Goal: Task Accomplishment & Management: Manage account settings

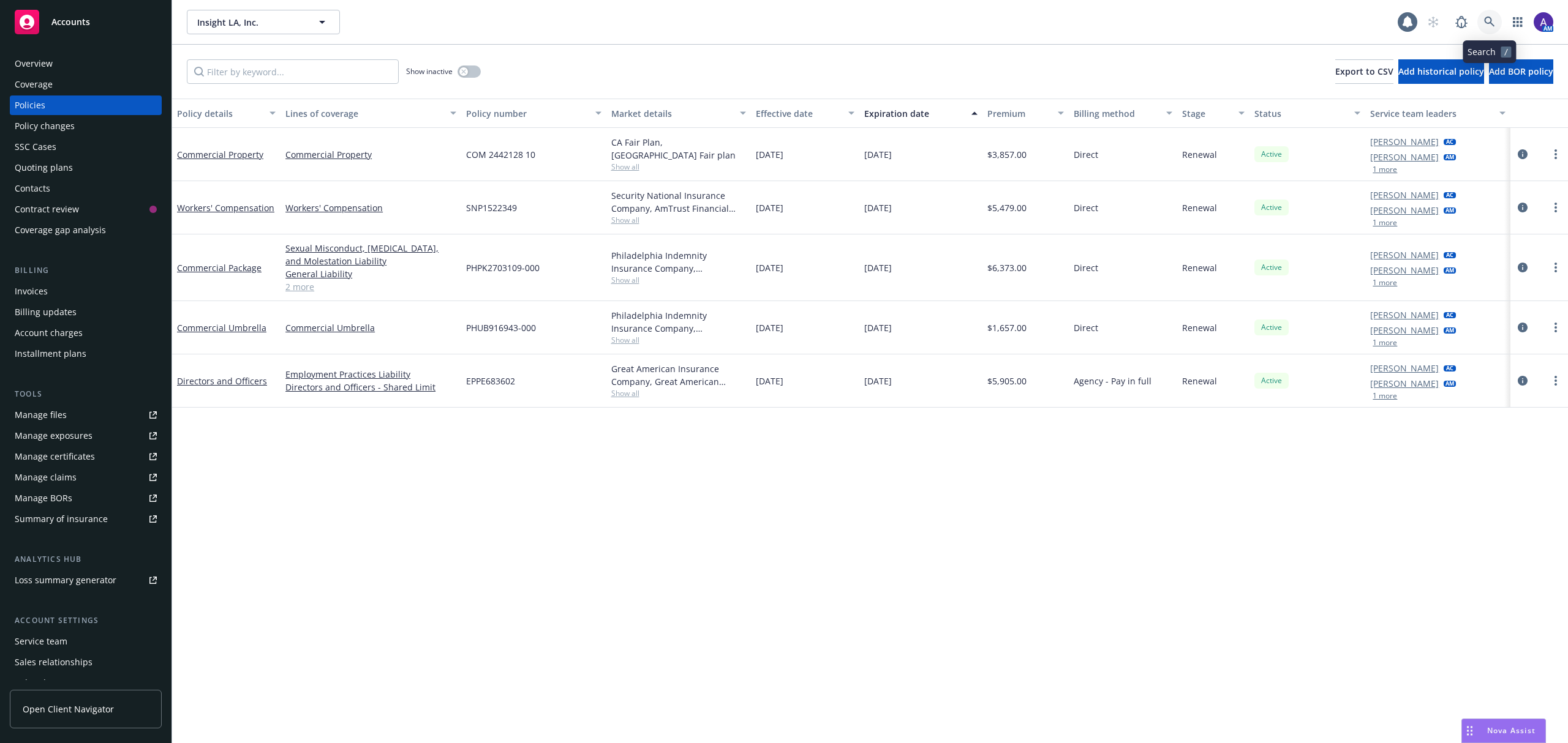
click at [1493, 25] on icon at bounding box center [1489, 22] width 10 height 10
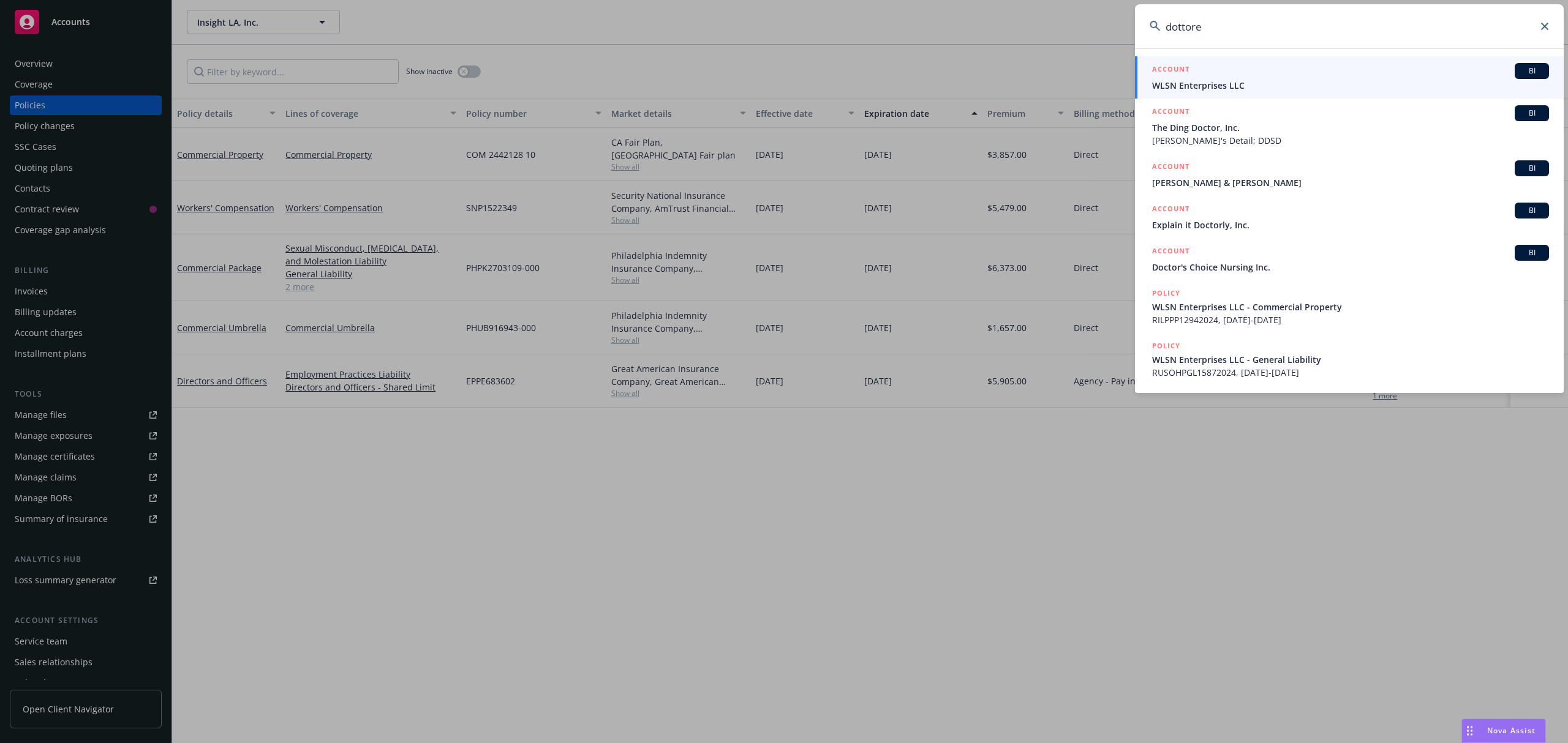
type input "dottore"
click at [1171, 79] on span "WLSN Enterprises LLC" at bounding box center [1351, 85] width 397 height 13
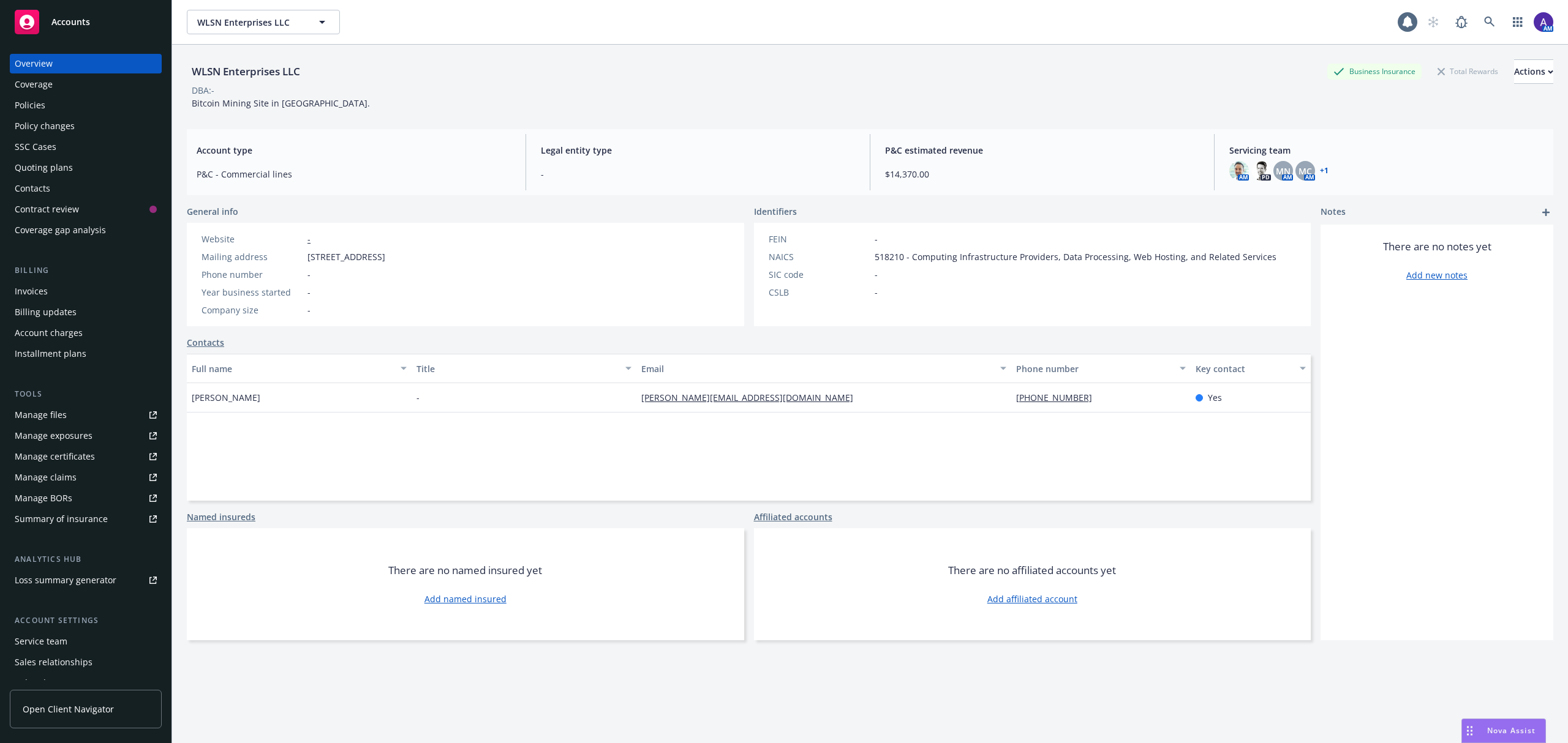
click at [44, 102] on div "Policies" at bounding box center [30, 105] width 31 height 20
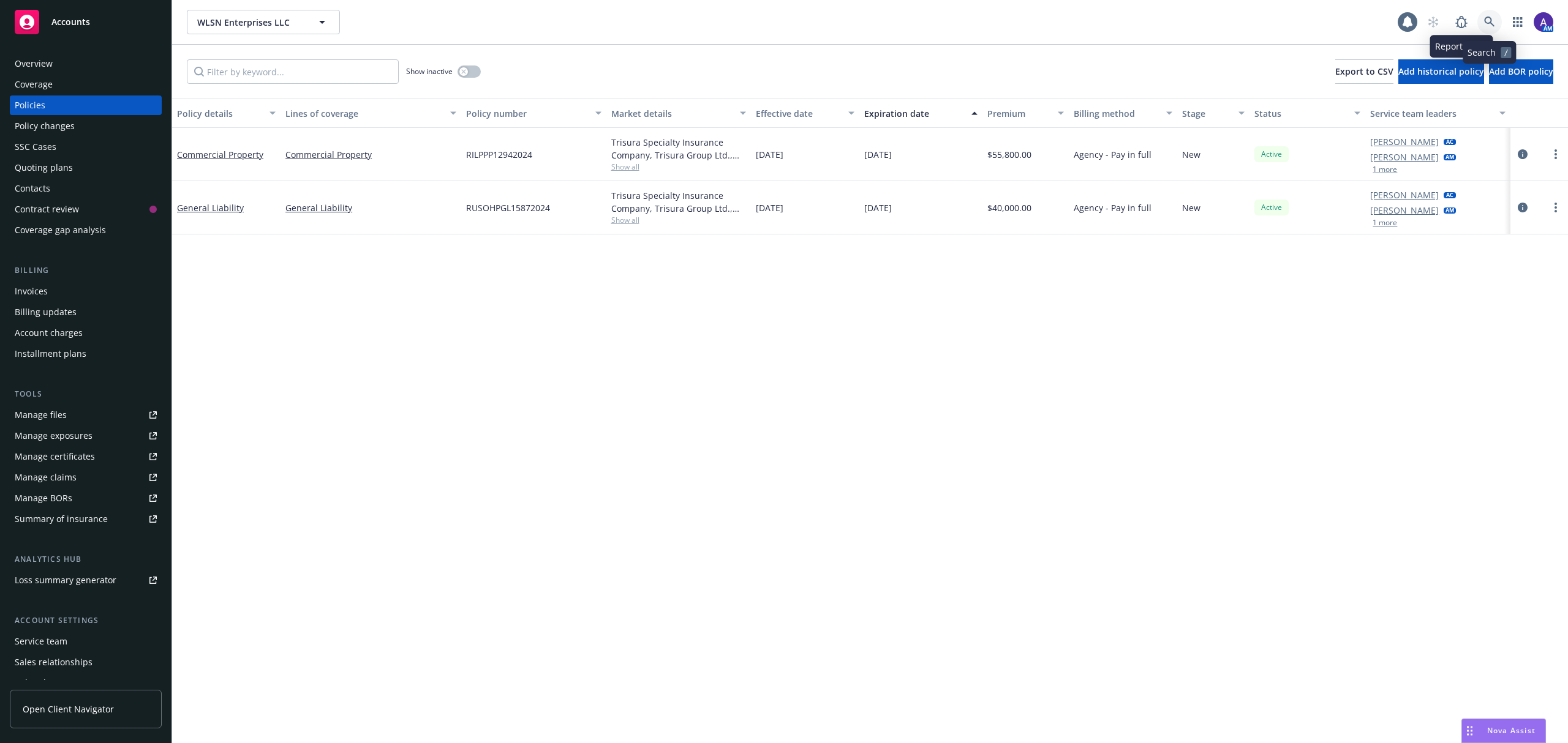
click at [1497, 24] on link at bounding box center [1489, 22] width 25 height 25
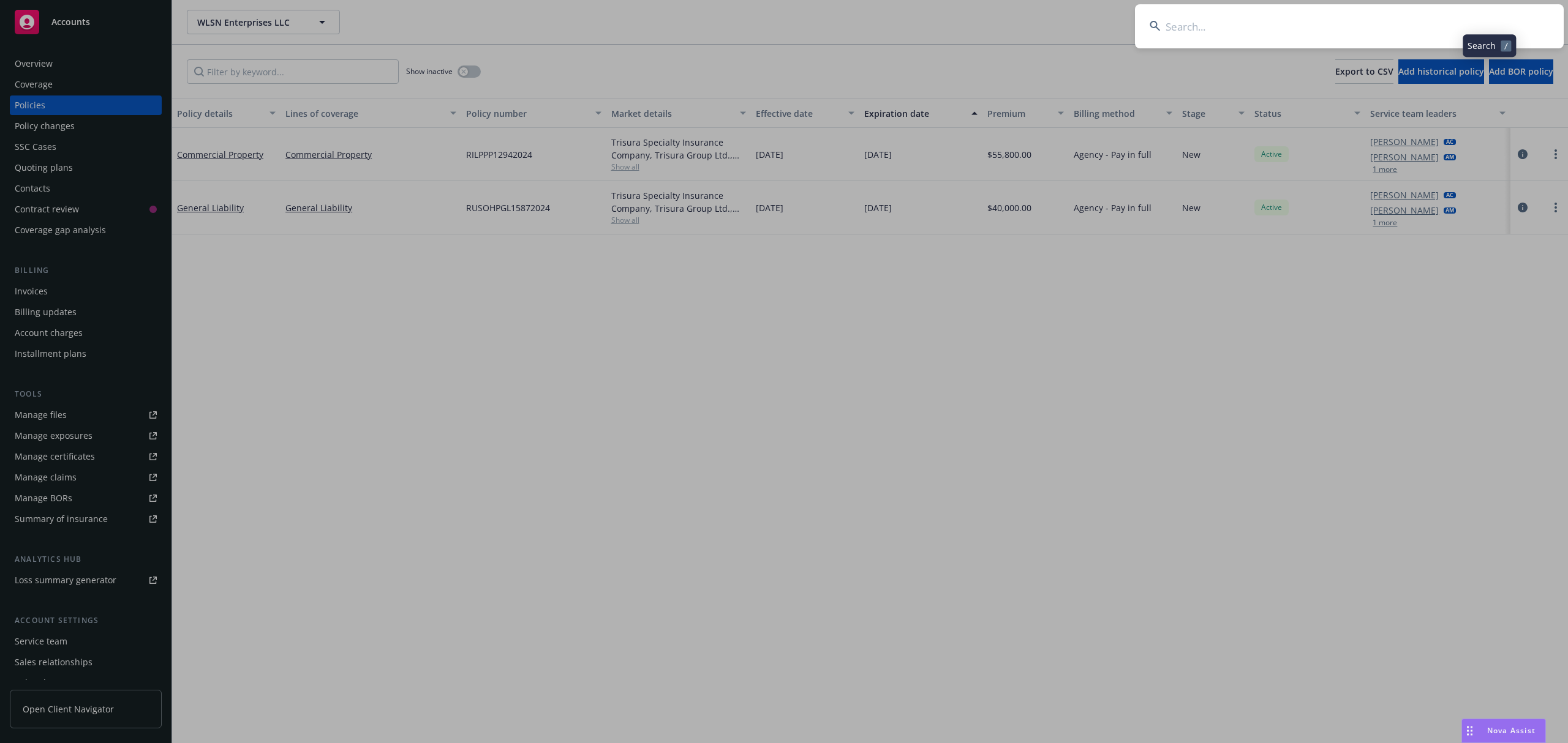
click at [1413, 23] on input at bounding box center [1349, 26] width 429 height 44
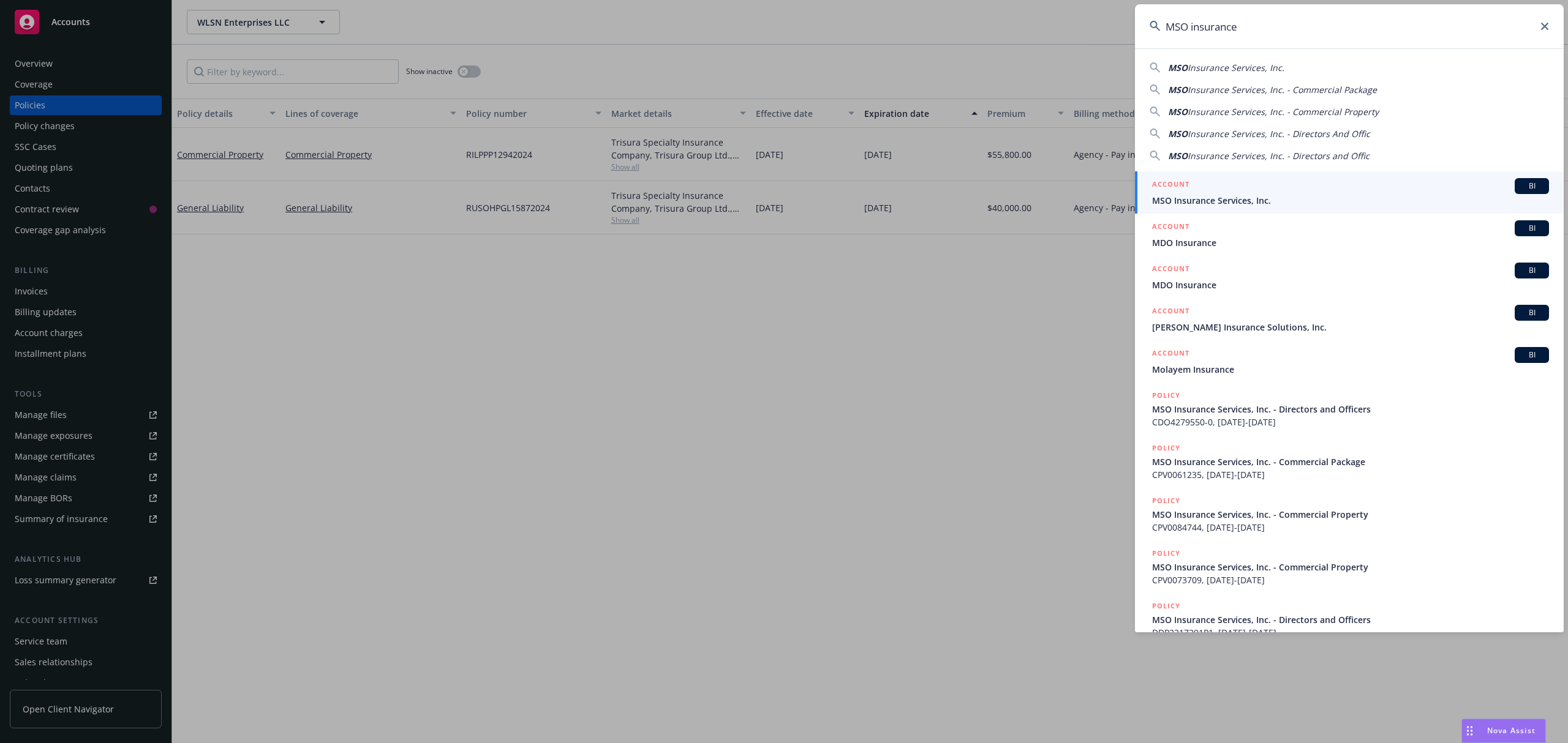
type input "MSO insurance"
click at [1227, 185] on div "ACCOUNT BI" at bounding box center [1351, 186] width 397 height 16
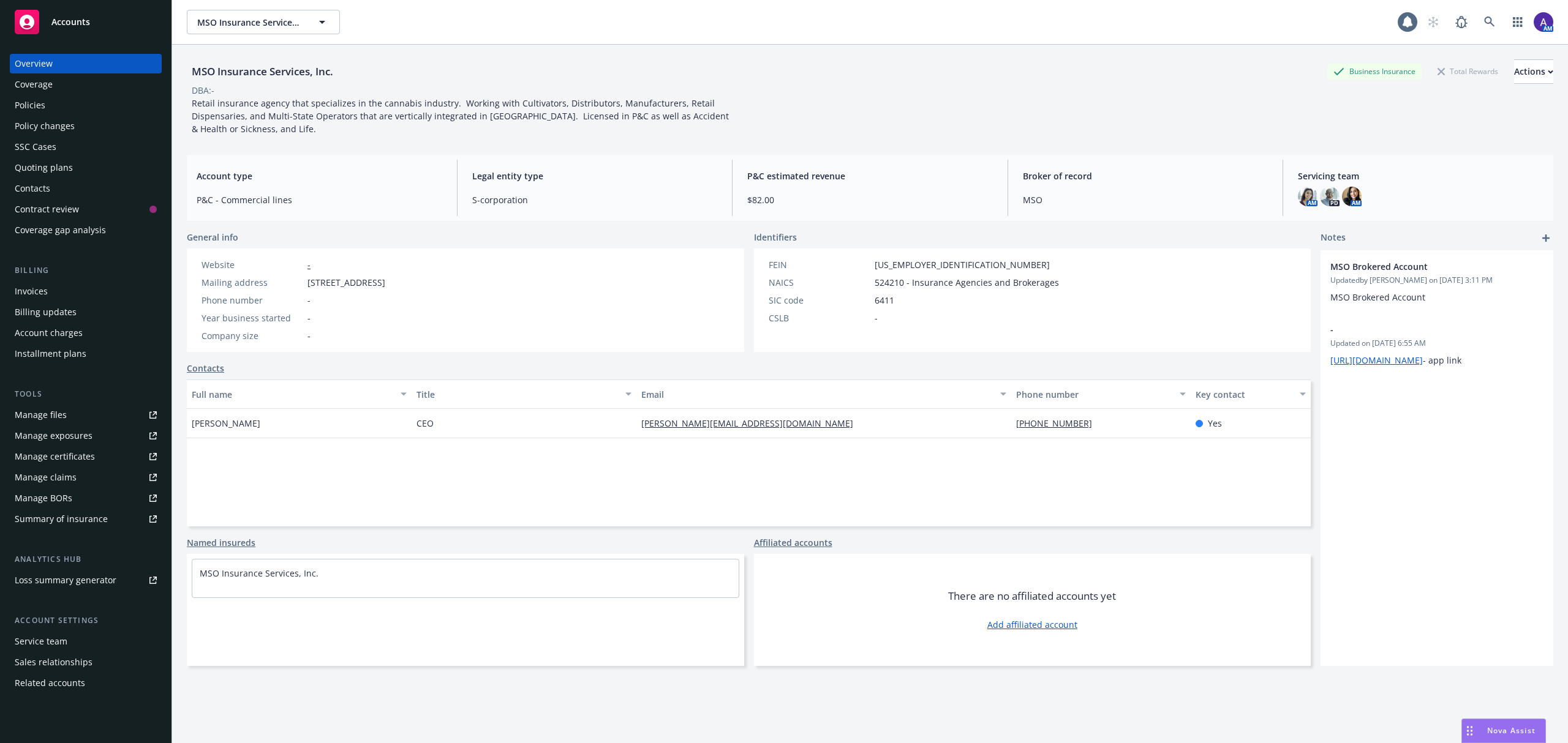
click at [81, 108] on div "Policies" at bounding box center [85, 105] width 142 height 20
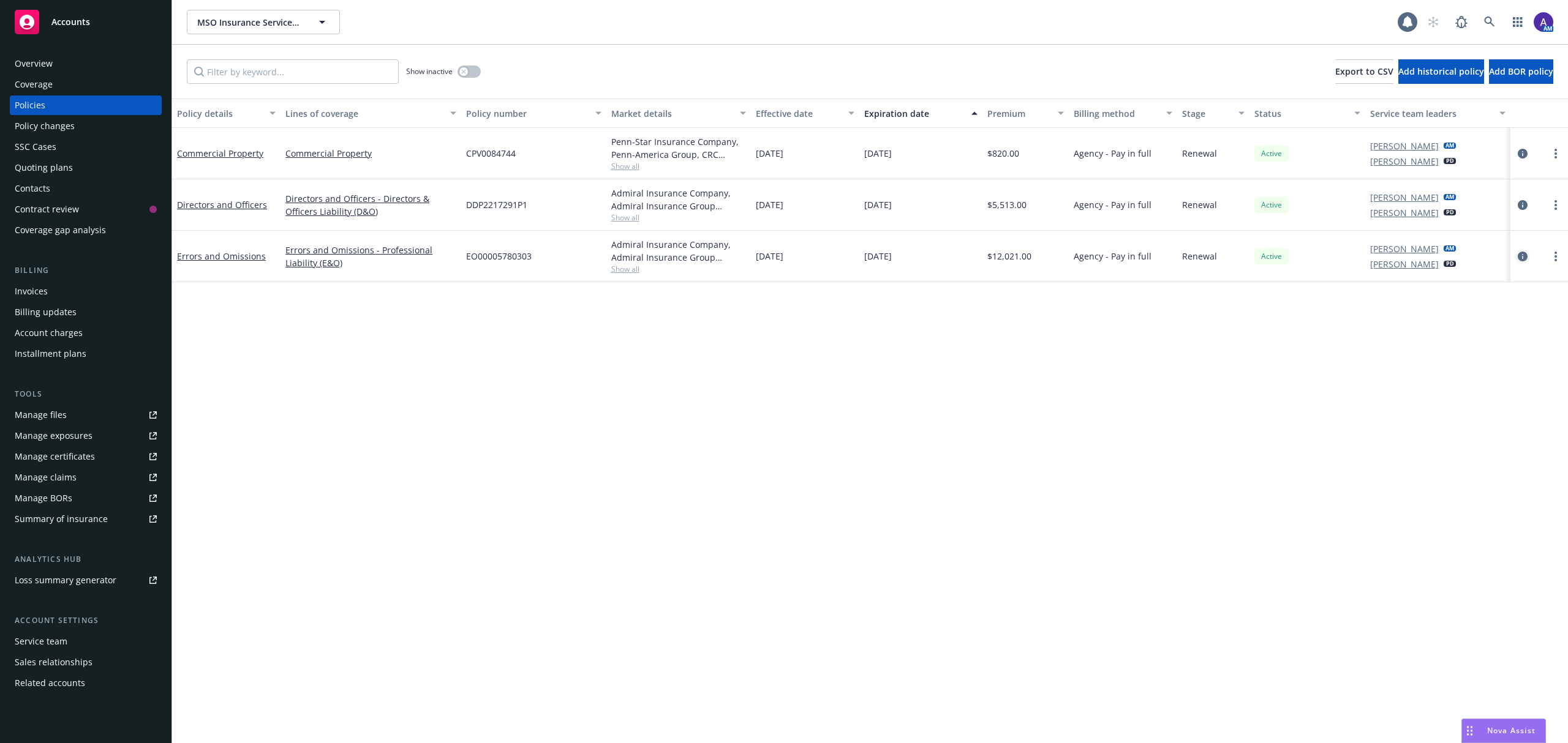
click at [1519, 257] on icon "circleInformation" at bounding box center [1522, 256] width 10 height 10
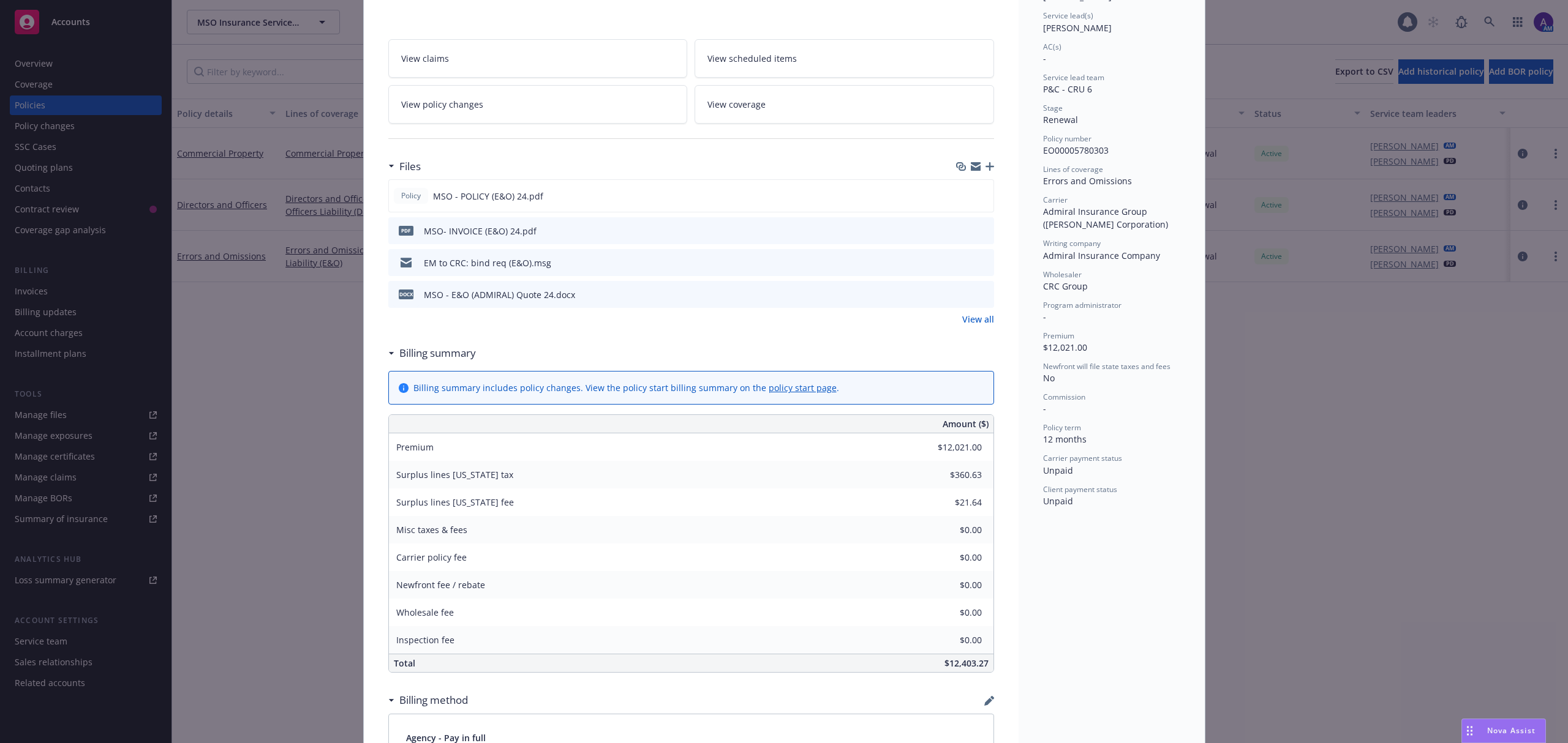
scroll to position [282, 0]
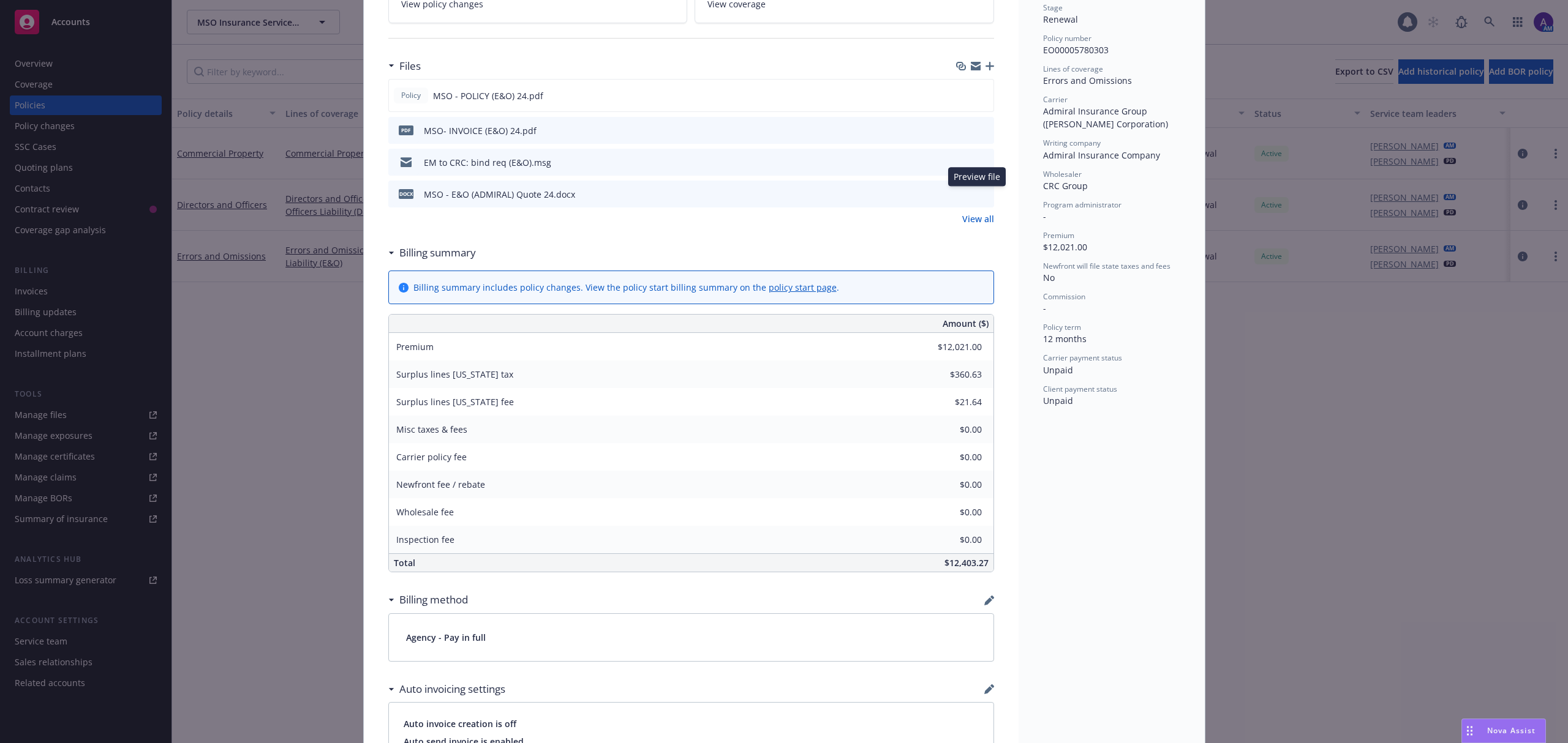
click at [978, 196] on icon "preview file" at bounding box center [982, 193] width 11 height 8
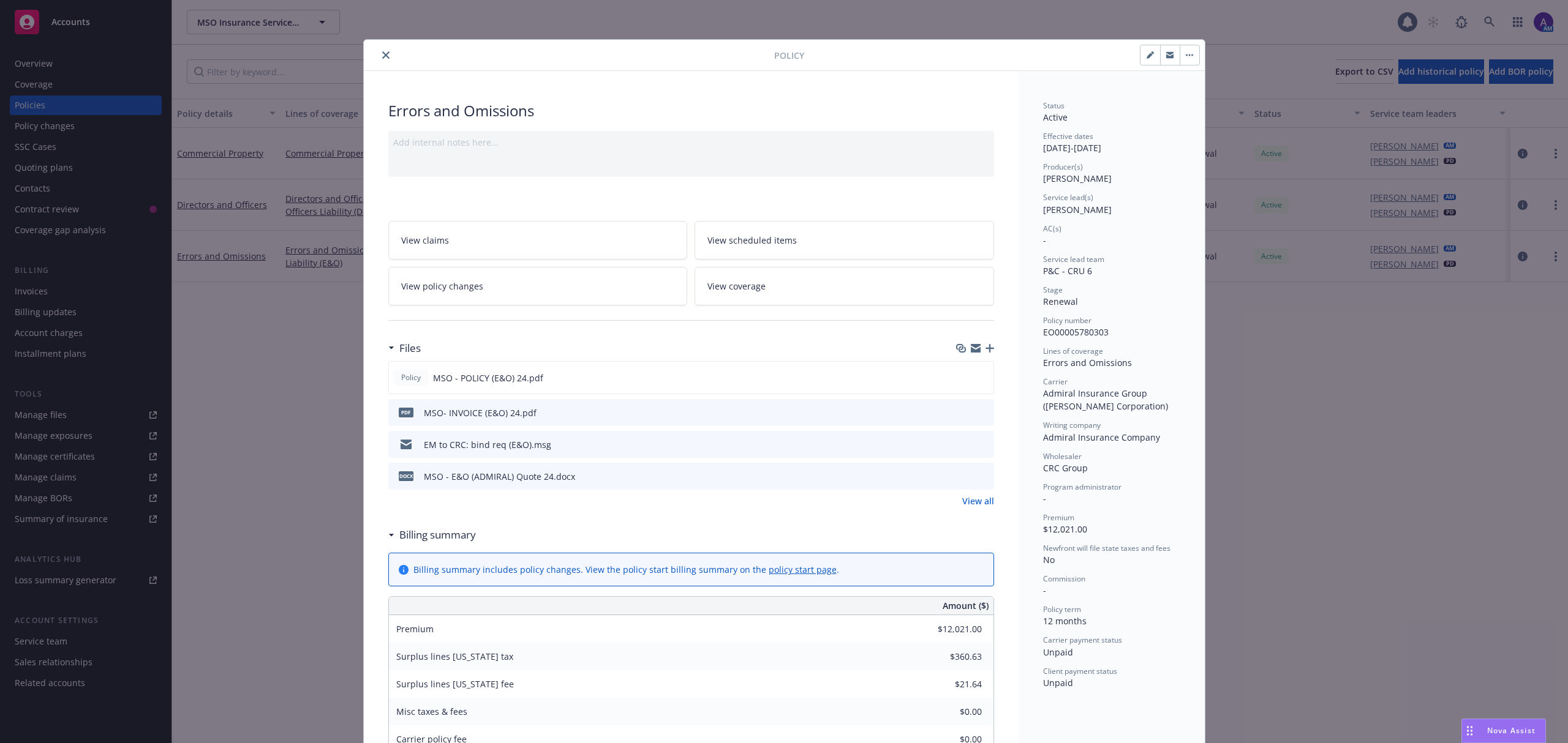
scroll to position [37, 0]
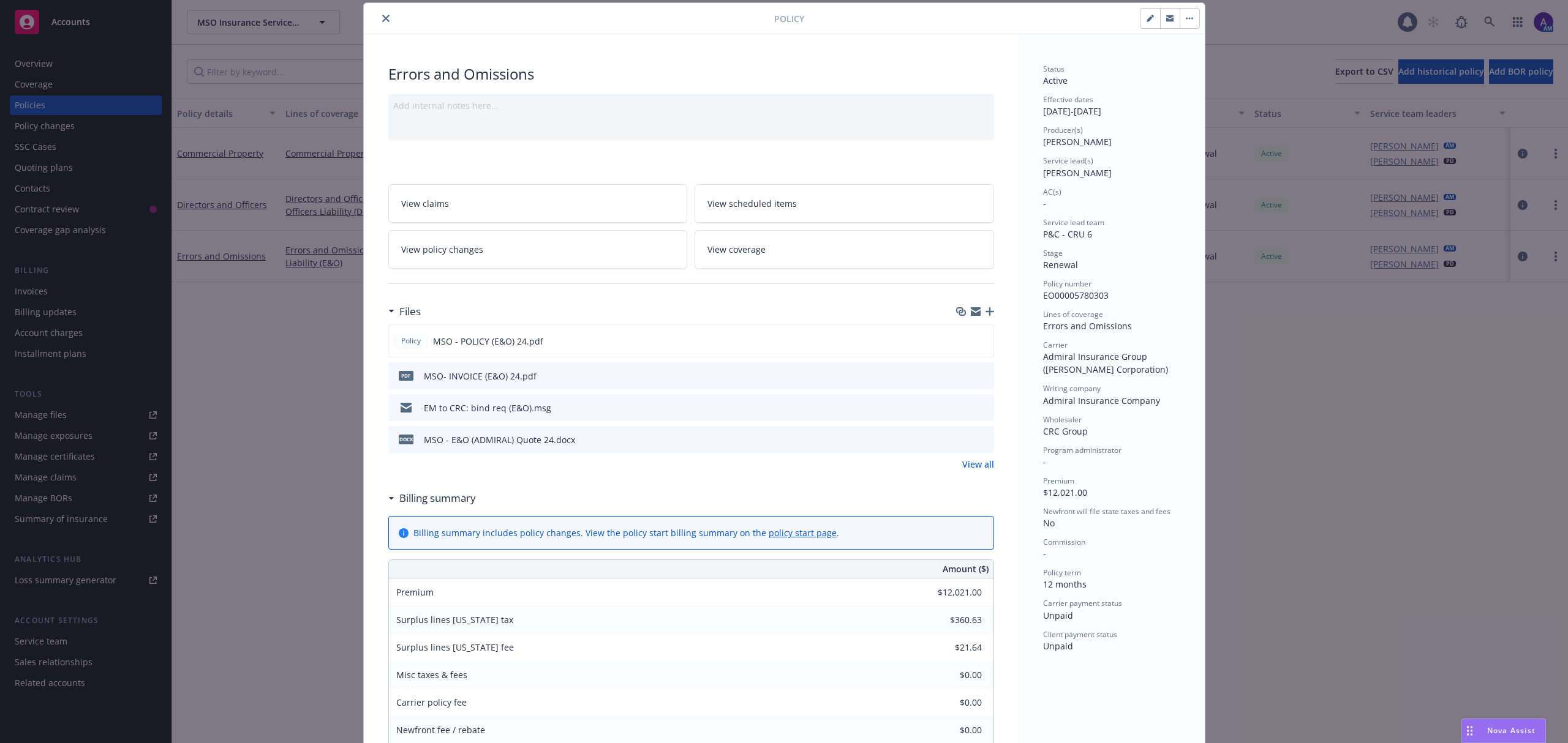
click at [378, 16] on button "close" at bounding box center [385, 18] width 15 height 15
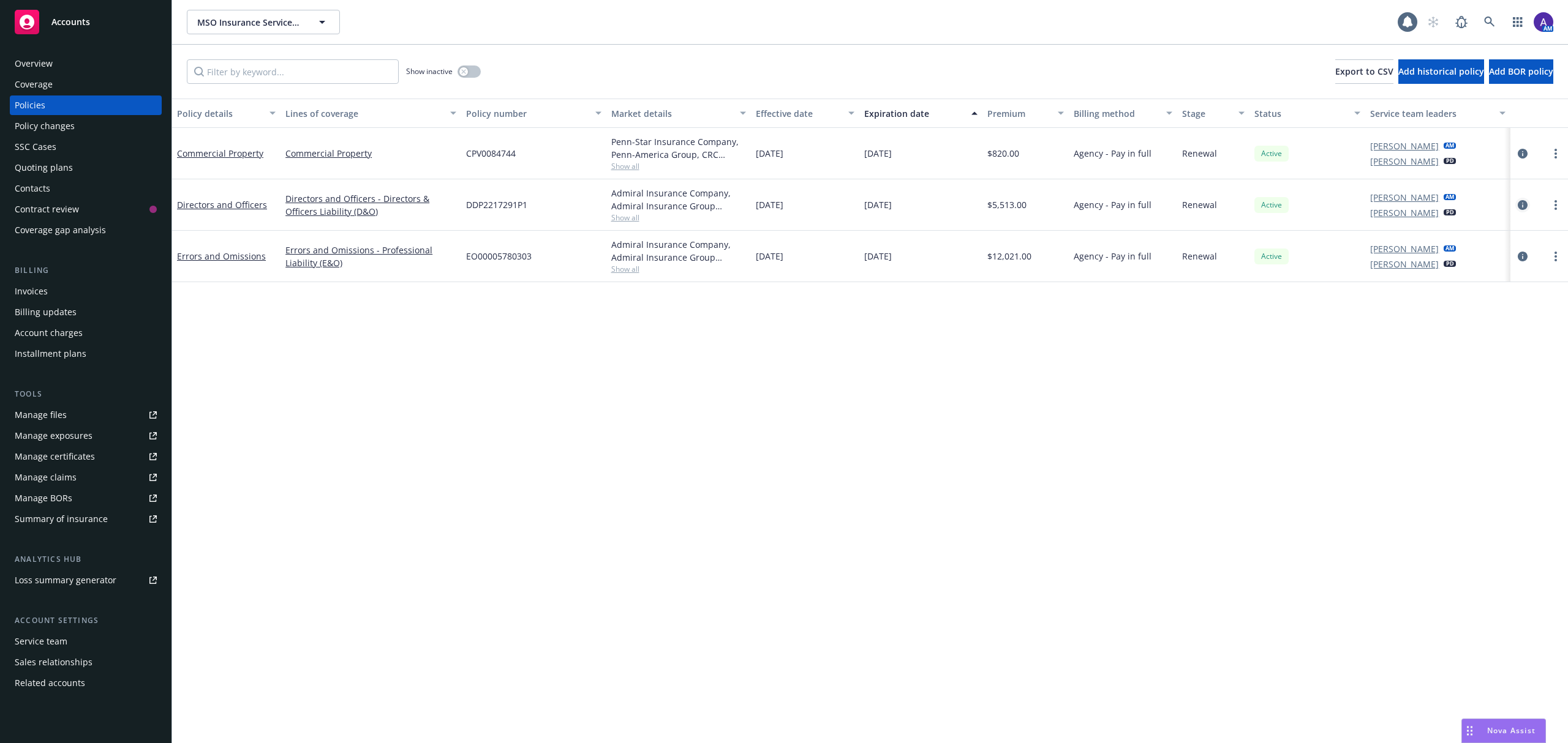
click at [1522, 203] on icon "circleInformation" at bounding box center [1522, 205] width 10 height 10
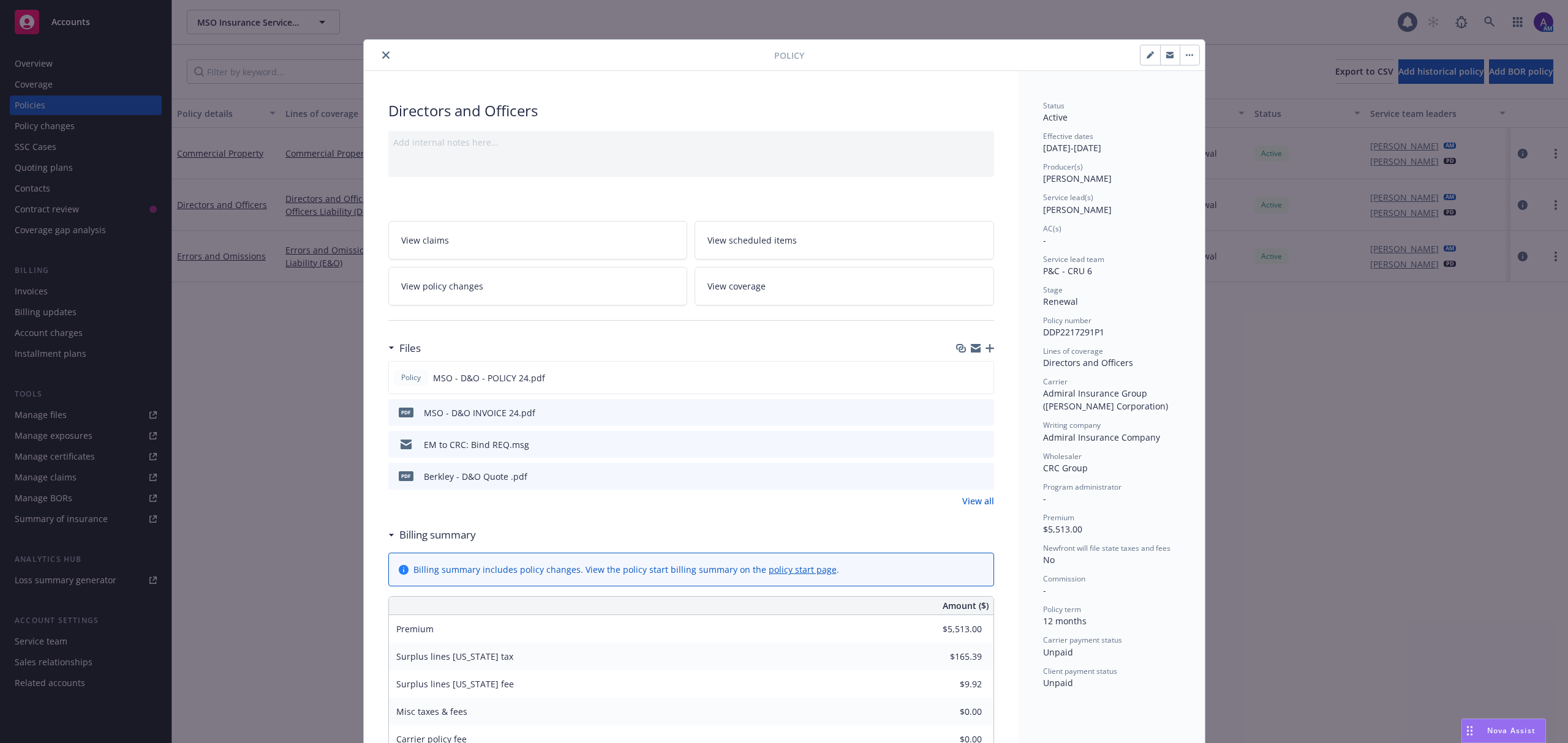
click at [977, 446] on icon "preview file" at bounding box center [982, 444] width 11 height 8
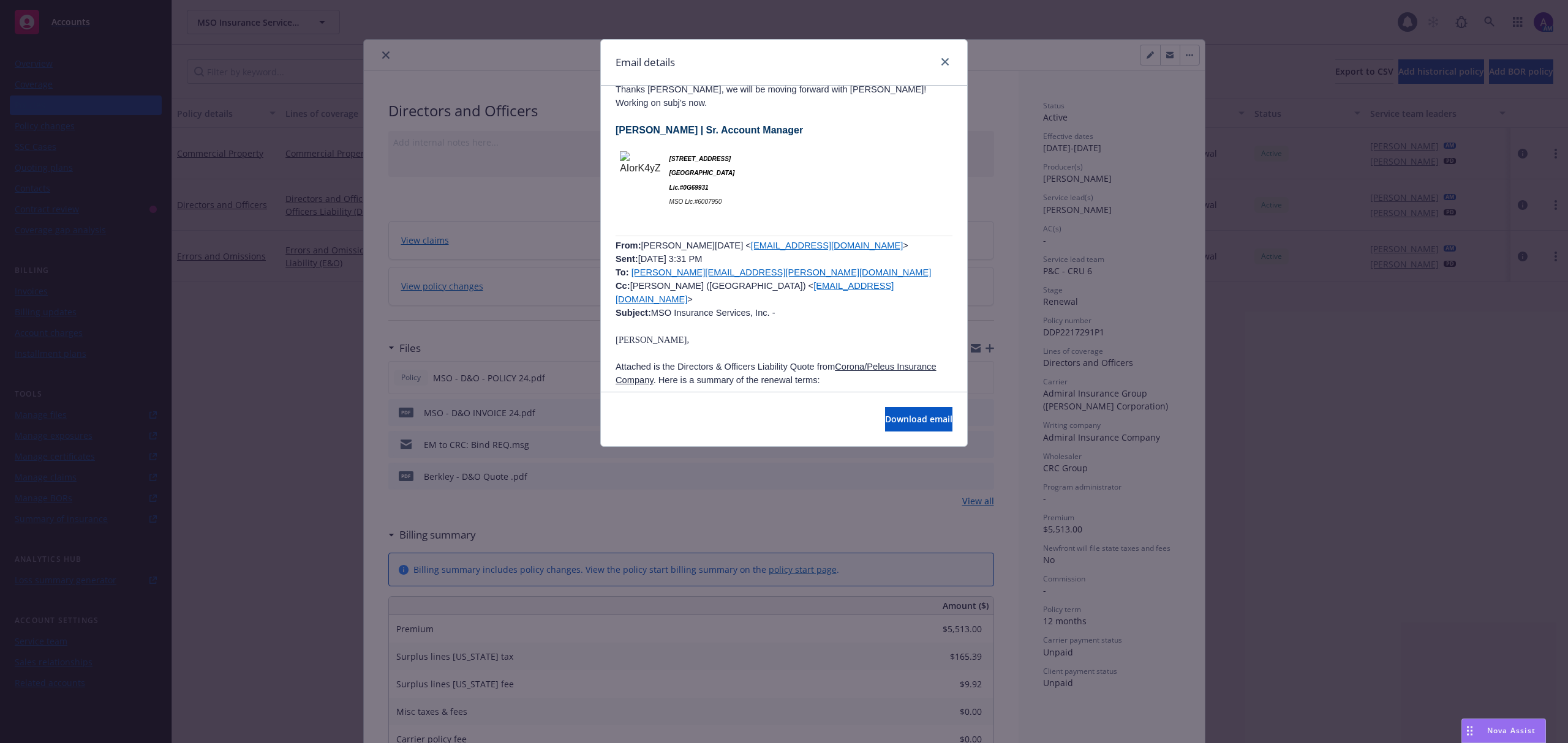
scroll to position [370, 0]
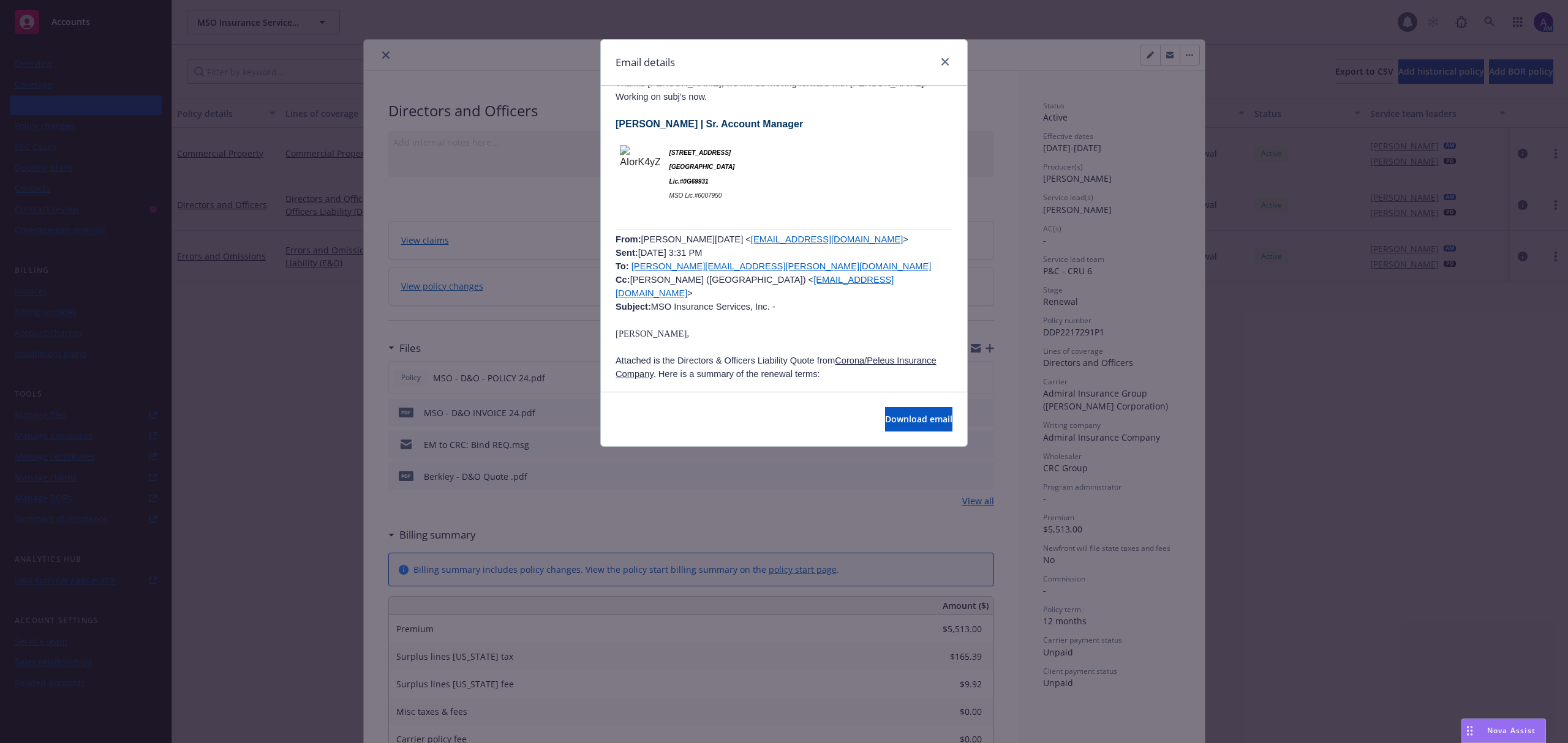
click at [751, 235] on link "[EMAIL_ADDRESS][DOMAIN_NAME]" at bounding box center [827, 239] width 152 height 10
click at [951, 67] on div at bounding box center [942, 62] width 20 height 16
click at [948, 62] on icon "close" at bounding box center [945, 62] width 8 height 8
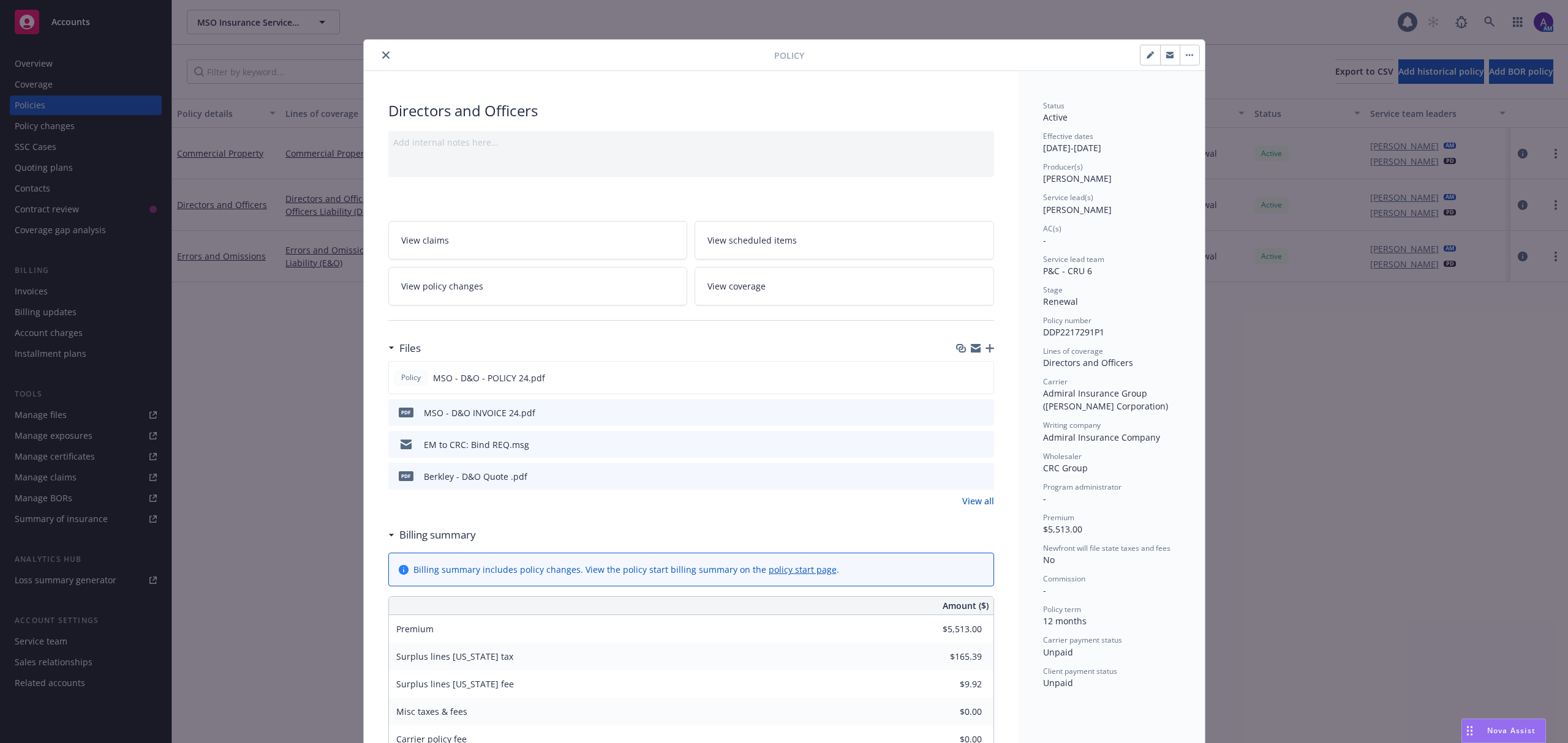
click at [1059, 336] on span "DDP2217291P1" at bounding box center [1073, 332] width 61 height 11
copy span "DDP2217291P1"
click at [977, 446] on icon "preview file" at bounding box center [982, 444] width 11 height 8
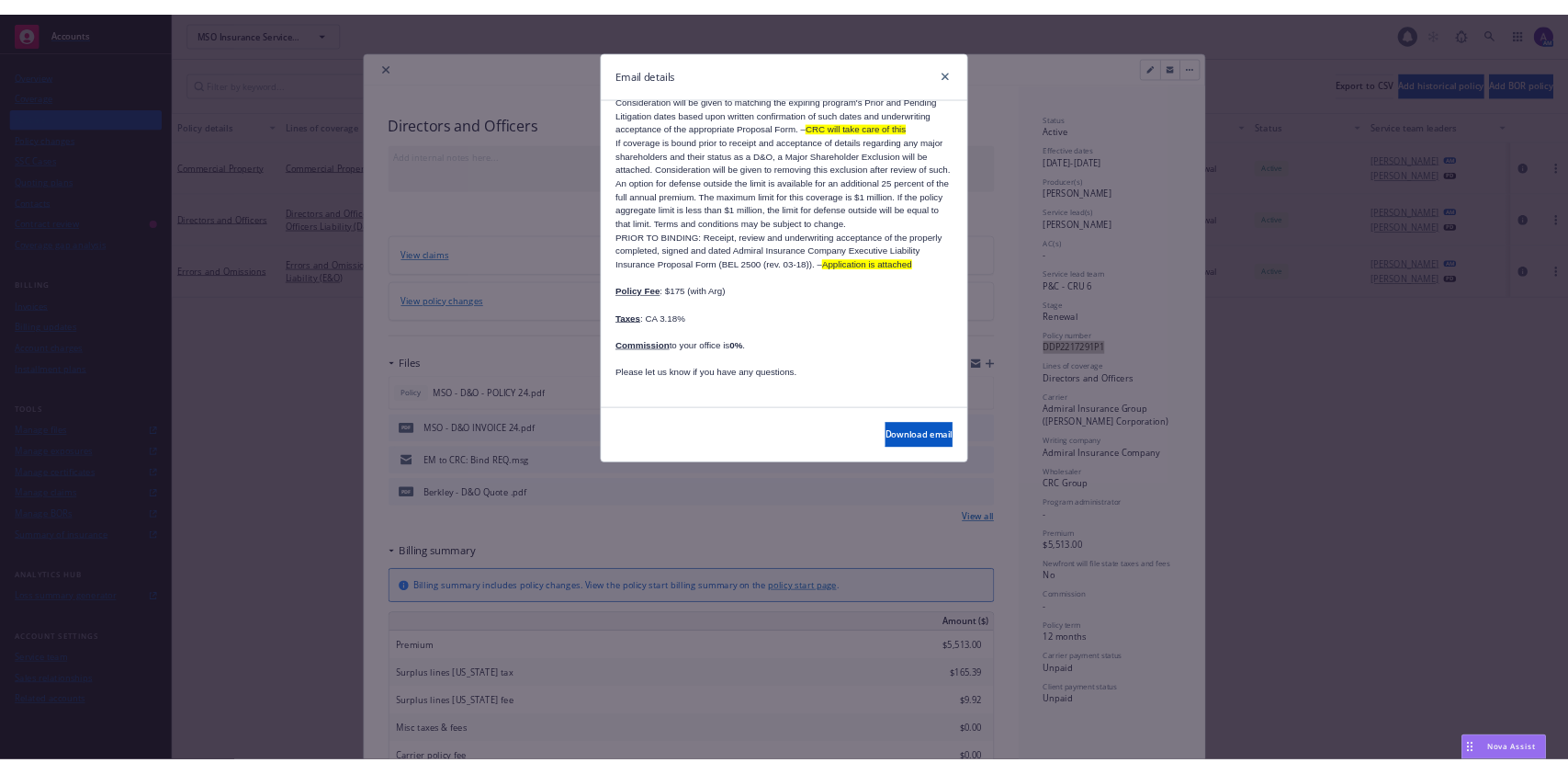
scroll to position [1681, 0]
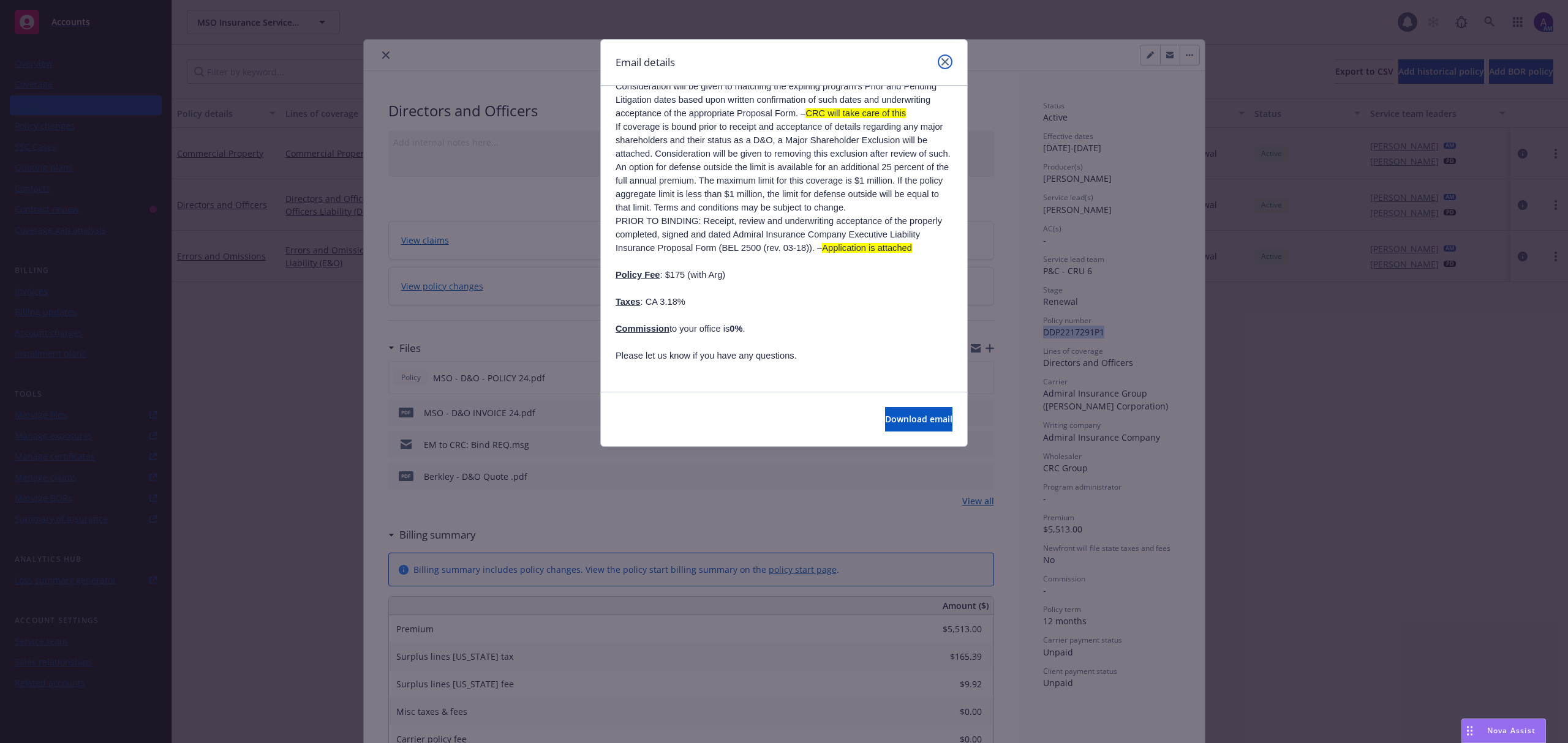
drag, startPoint x: 946, startPoint y: 62, endPoint x: 851, endPoint y: 61, distance: 95.0
click at [946, 62] on icon "close" at bounding box center [945, 62] width 8 height 8
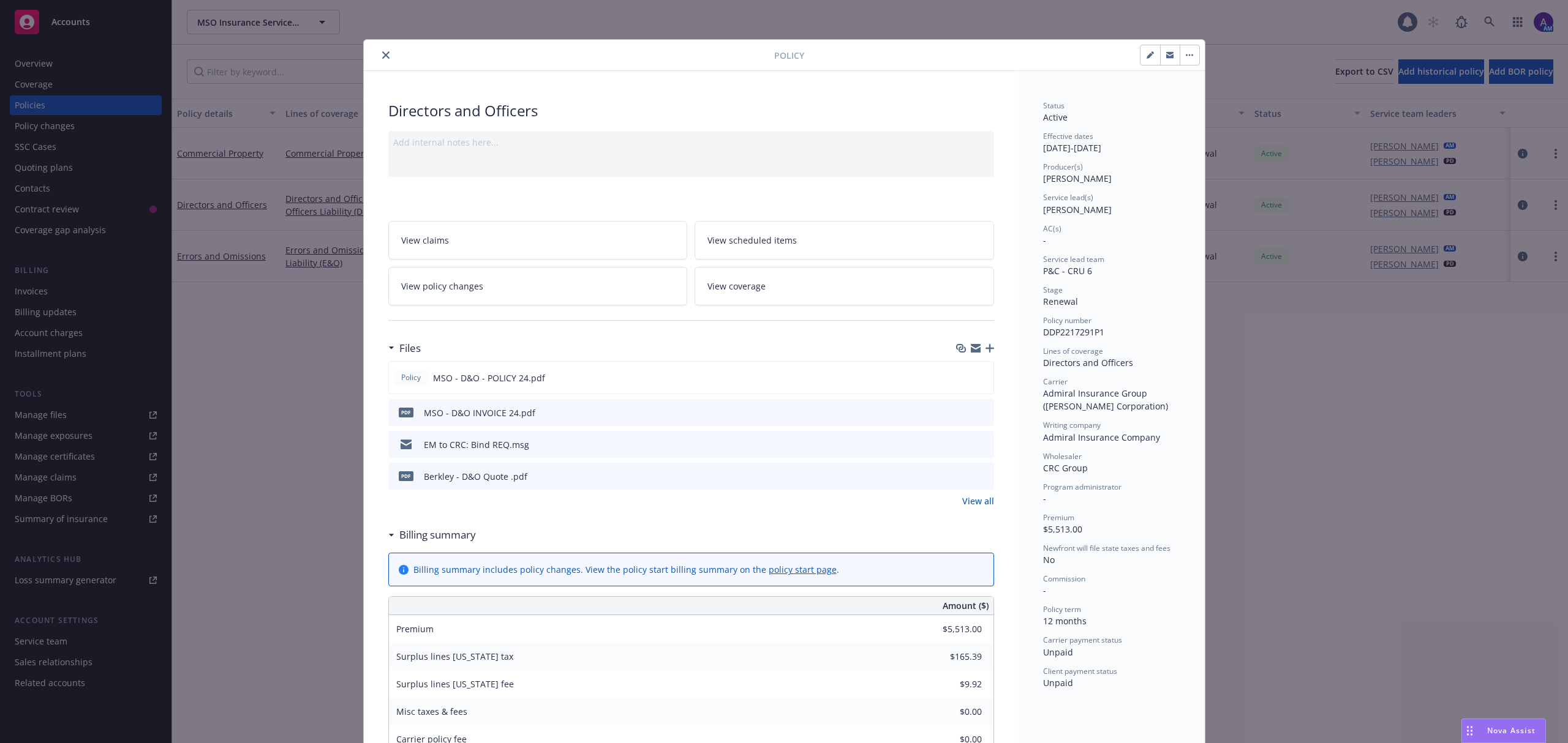
click at [382, 54] on icon "close" at bounding box center [386, 55] width 8 height 8
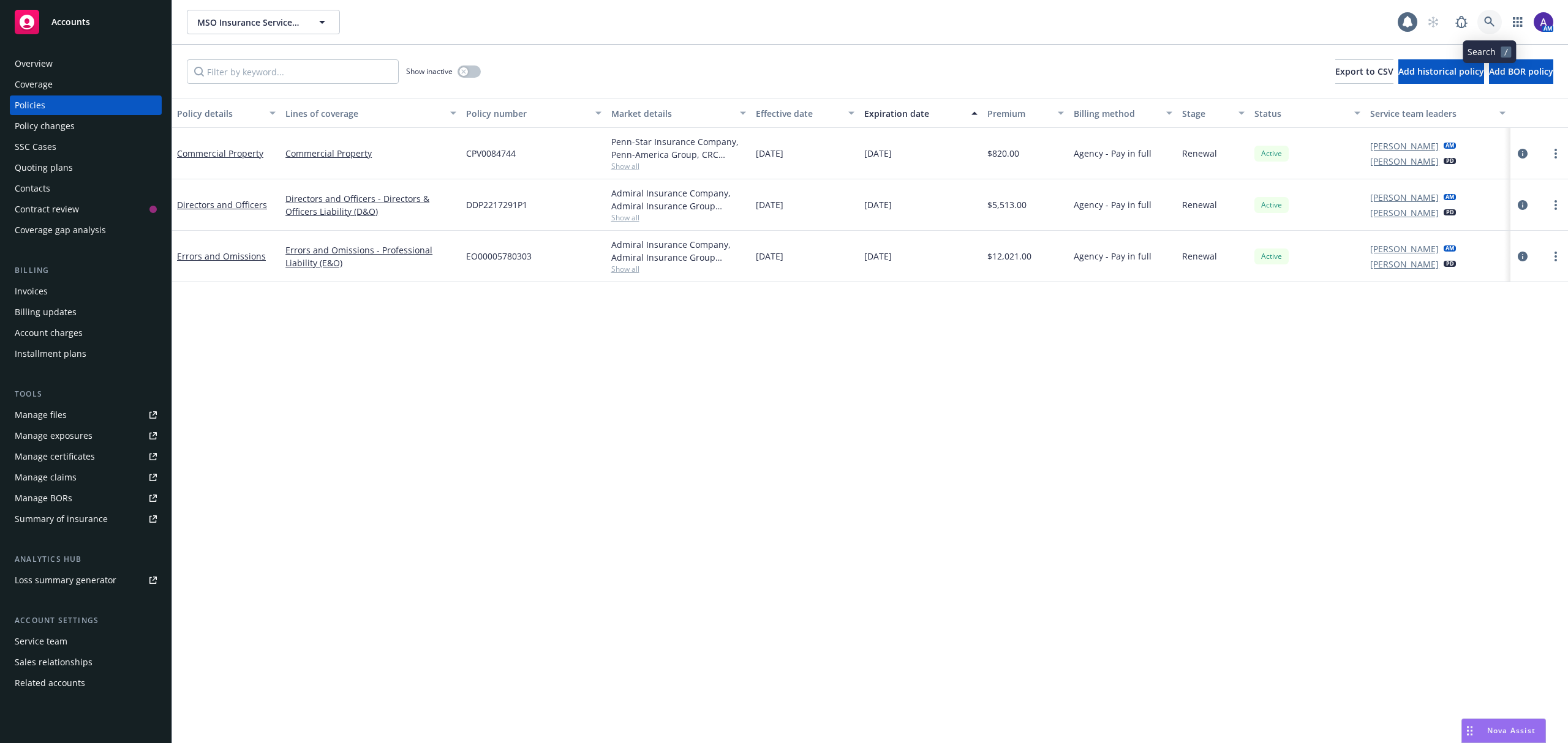
click at [1487, 27] on icon at bounding box center [1489, 22] width 11 height 11
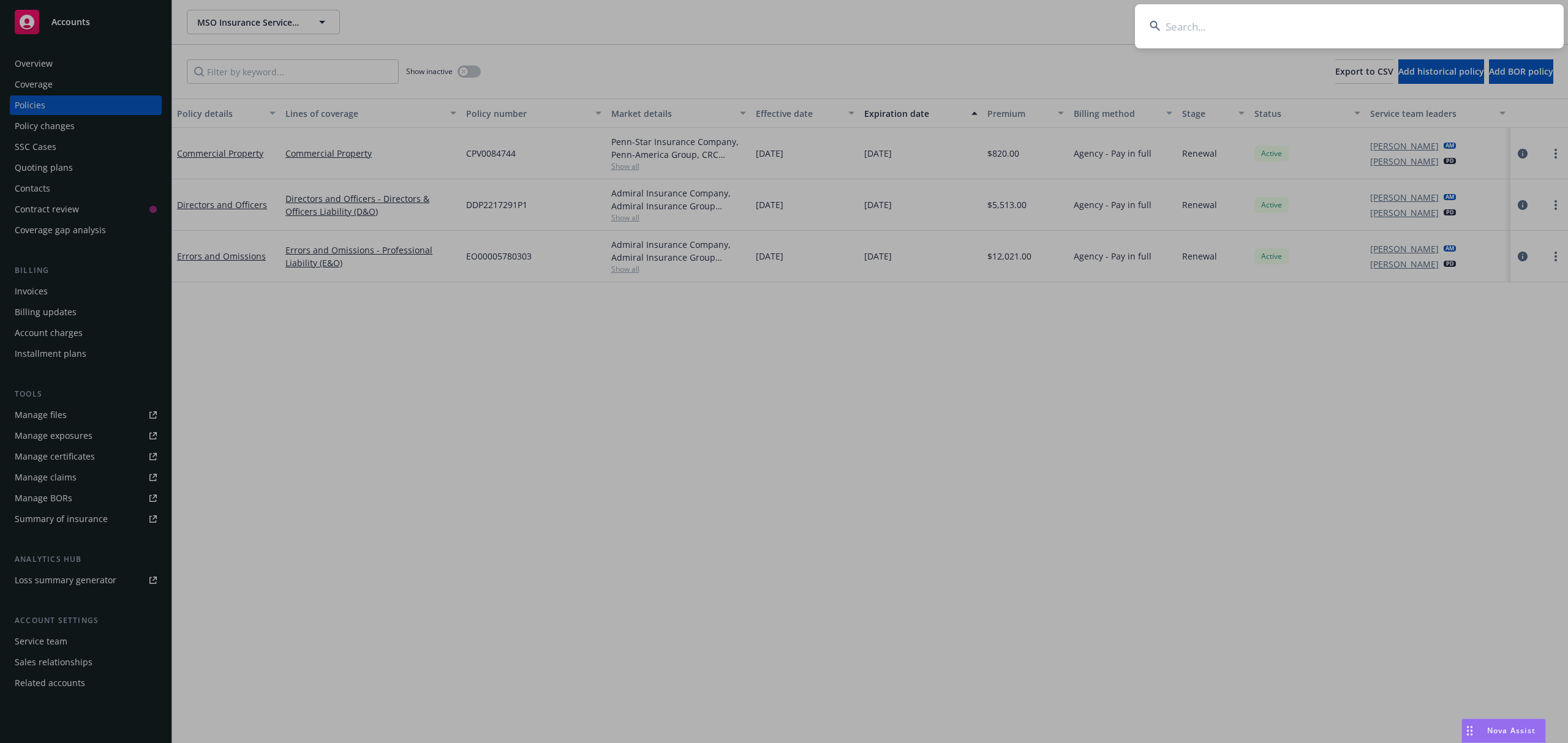
click at [1387, 30] on input at bounding box center [1349, 26] width 429 height 44
type input "a"
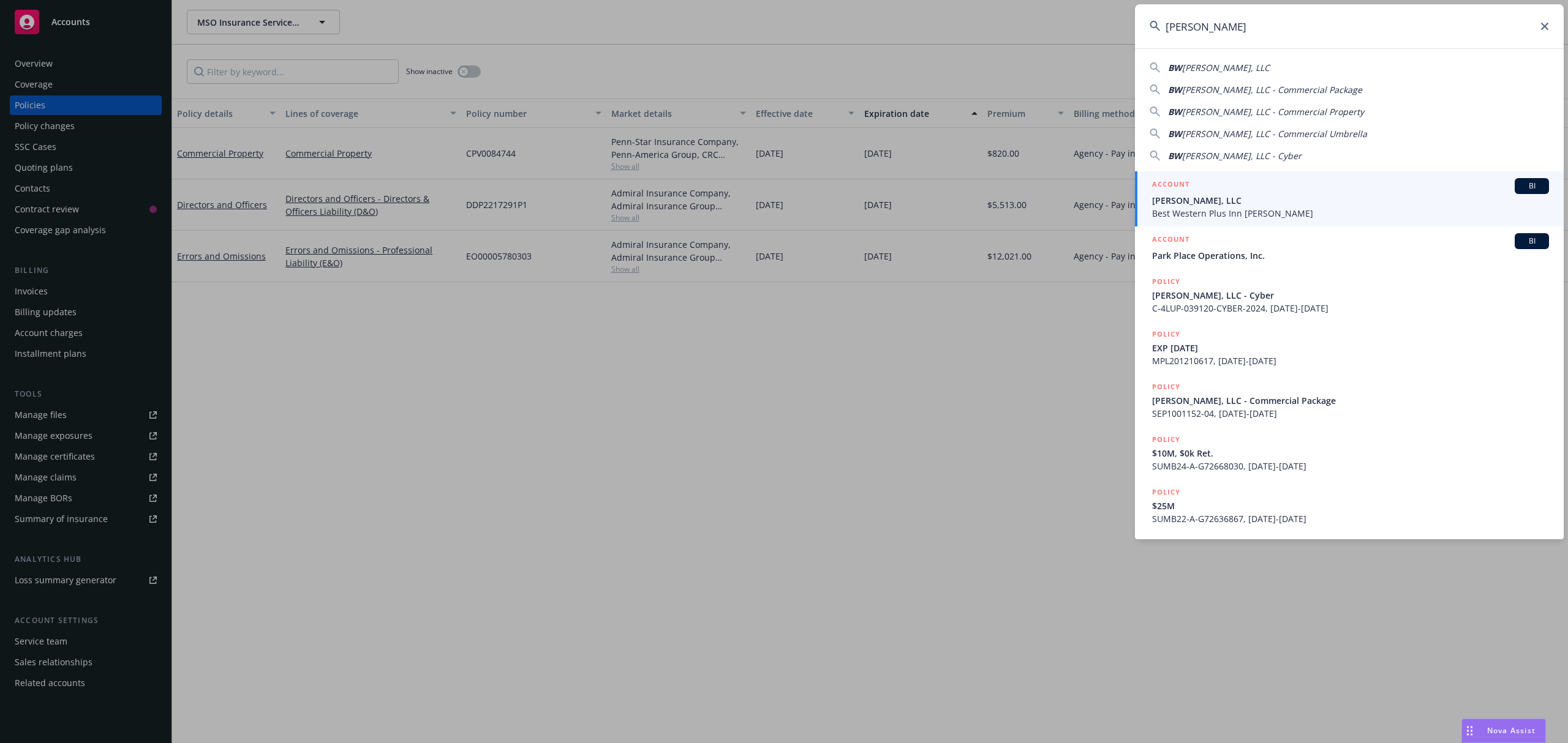
type input "[PERSON_NAME]"
click at [1243, 202] on span "[PERSON_NAME], LLC" at bounding box center [1351, 200] width 397 height 13
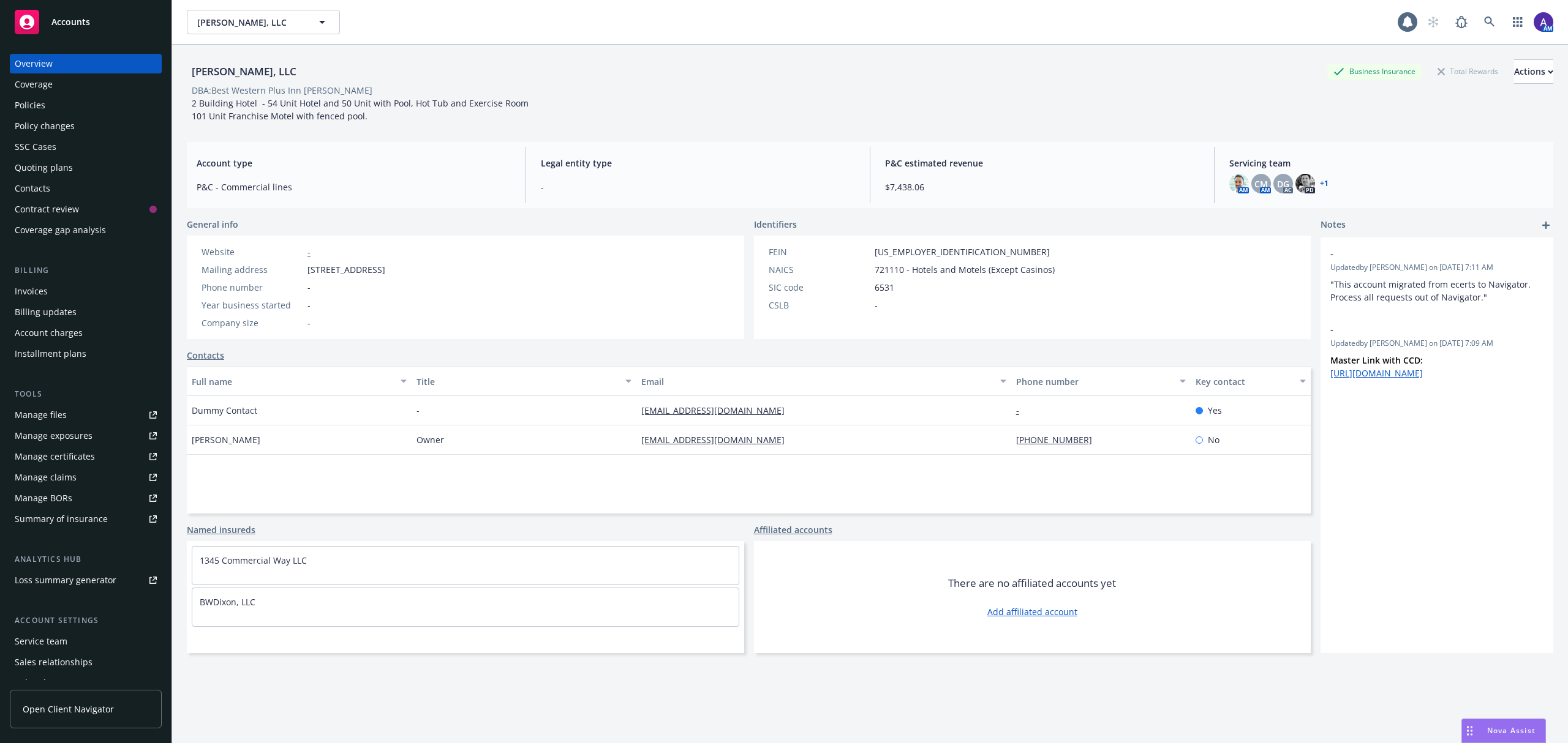
click at [20, 295] on div "Invoices" at bounding box center [31, 291] width 33 height 20
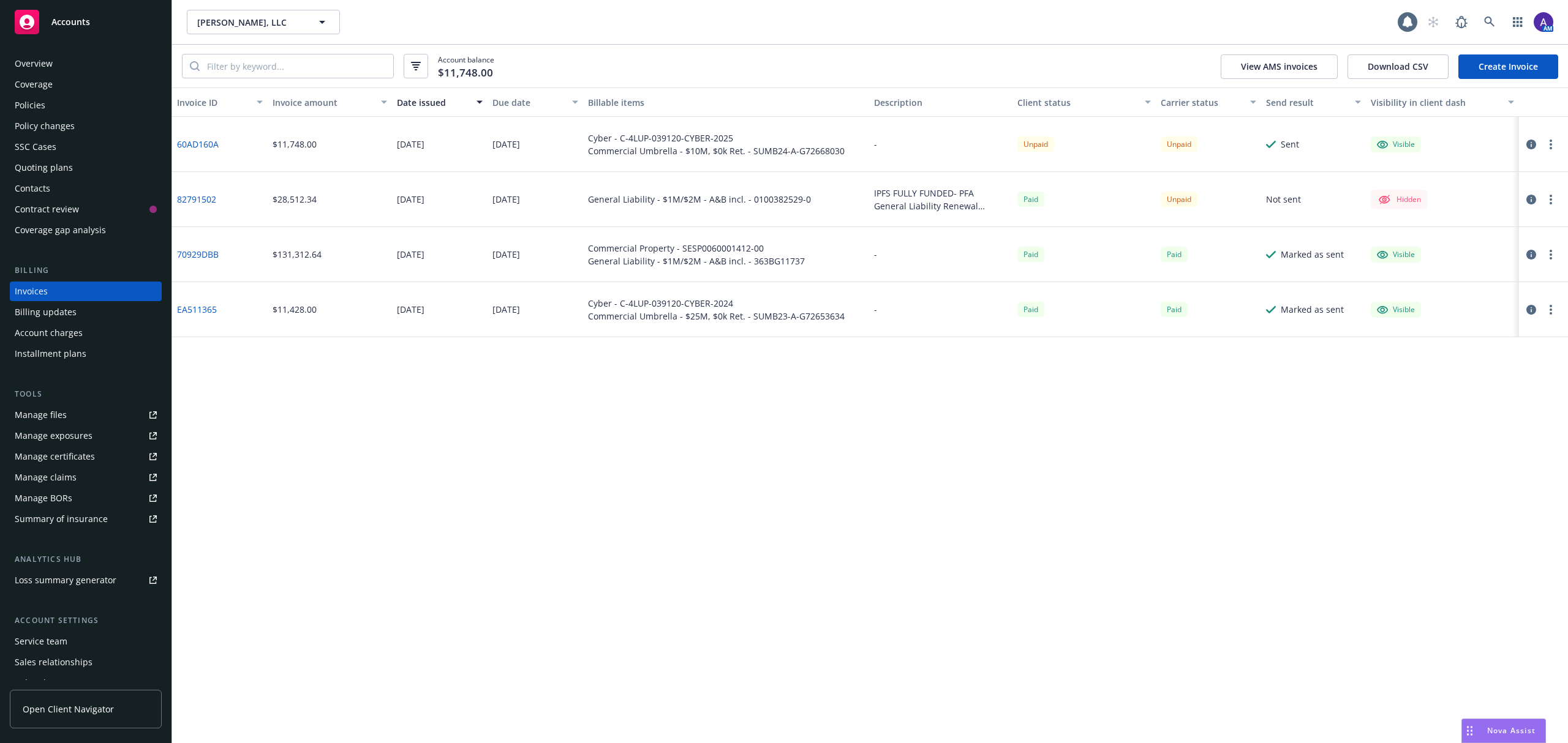
click at [59, 189] on div "Contacts" at bounding box center [85, 188] width 142 height 20
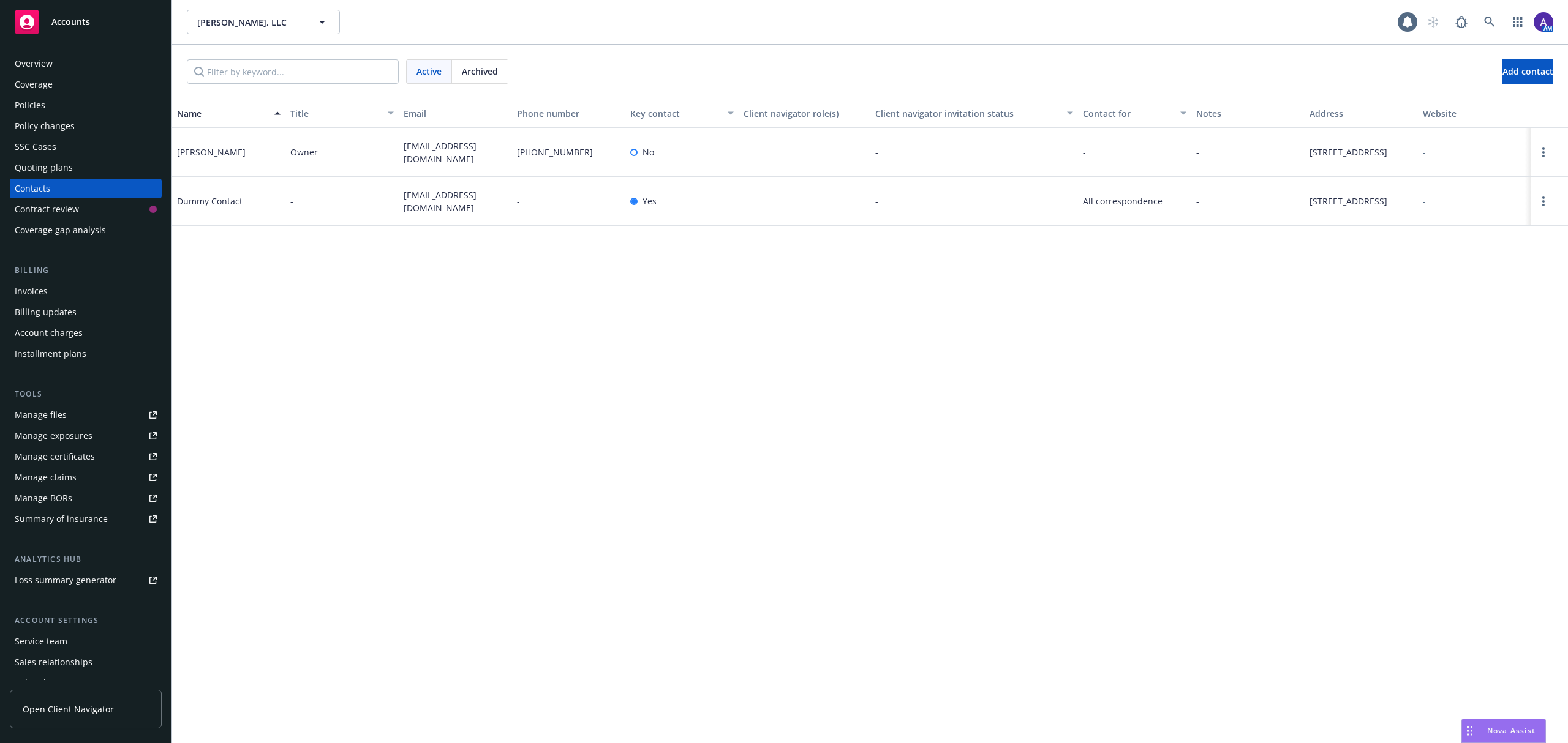
click at [59, 288] on div "Invoices" at bounding box center [85, 291] width 142 height 20
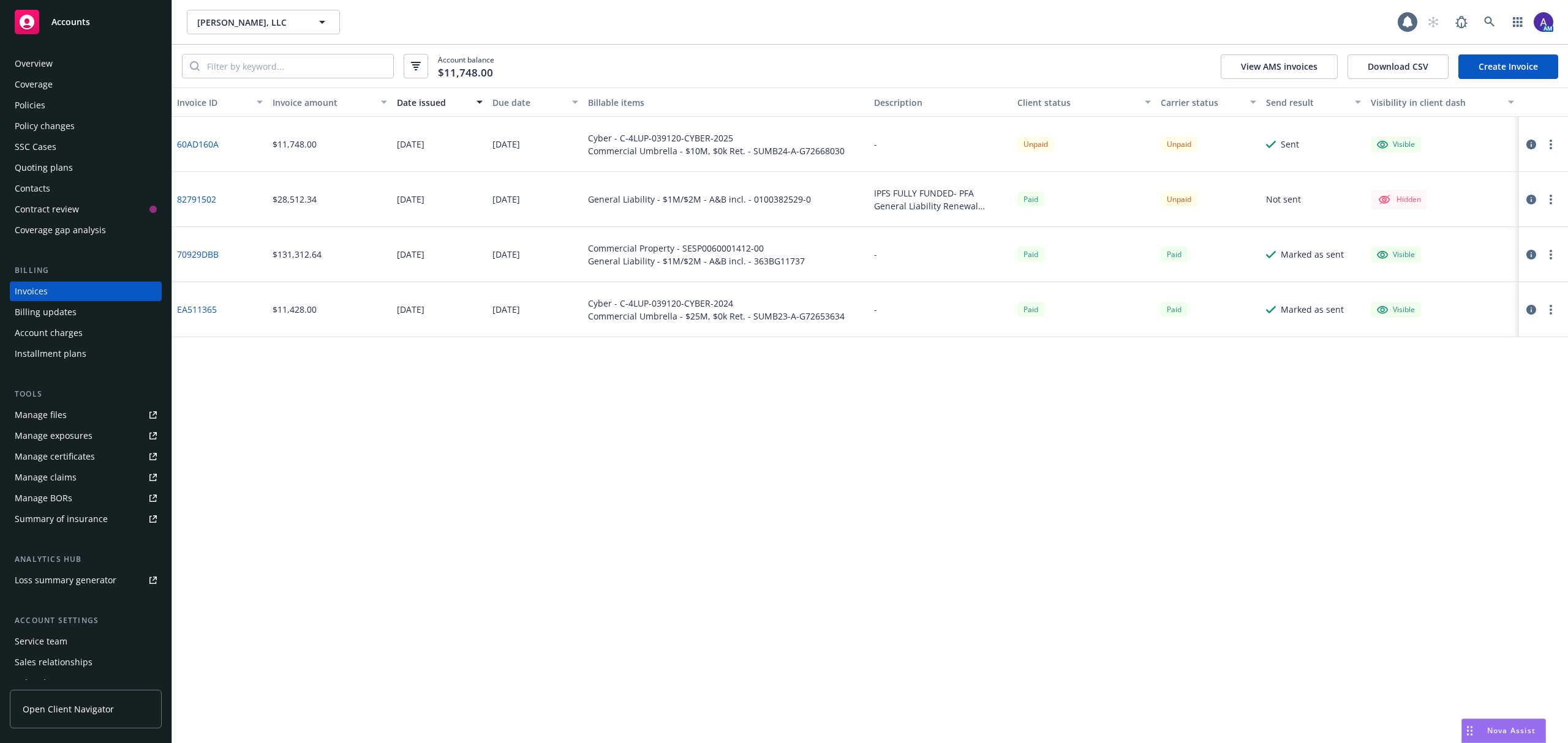
click at [198, 146] on link "60AD160A" at bounding box center [197, 144] width 41 height 13
click at [69, 182] on div "Contacts" at bounding box center [85, 188] width 142 height 20
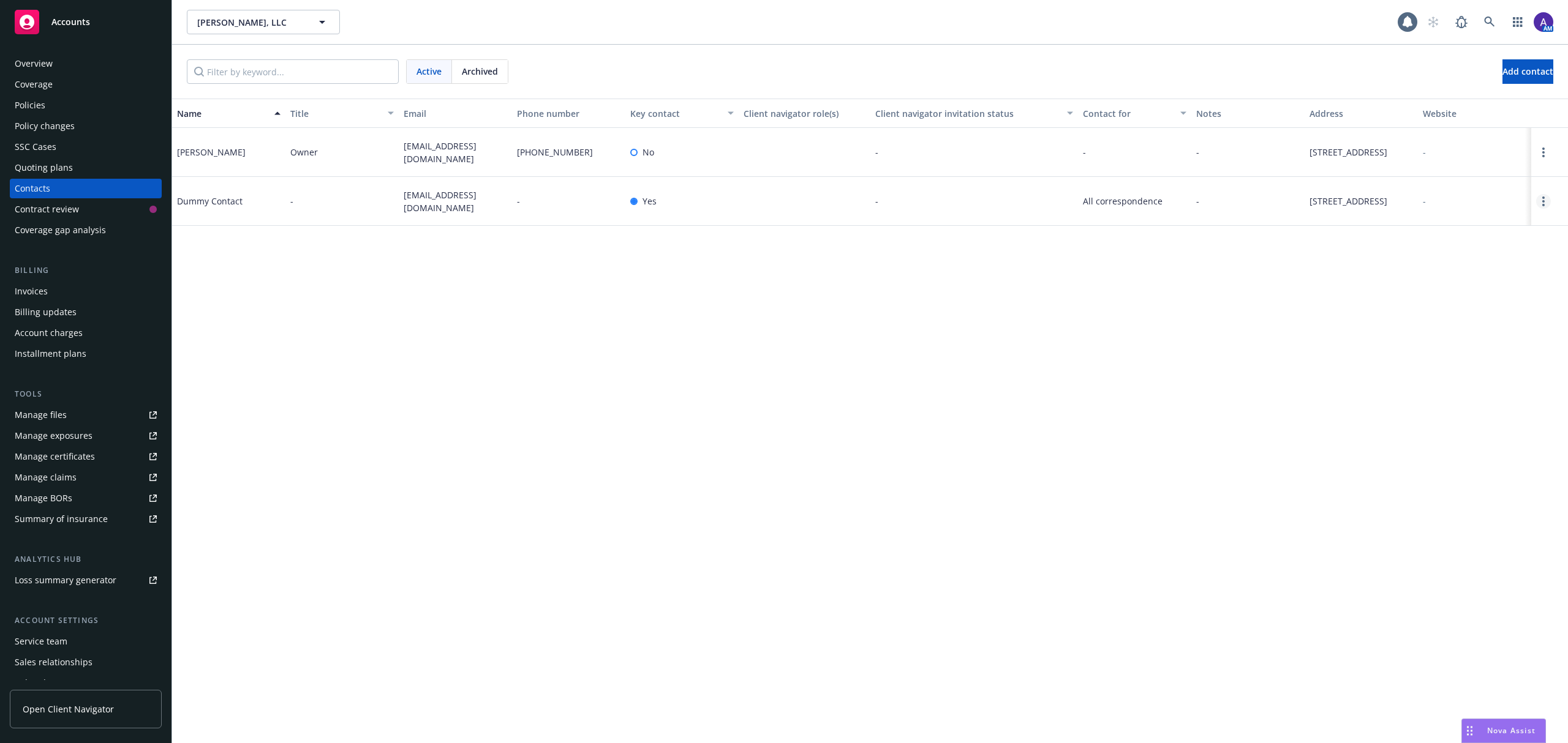
click at [1546, 208] on link "Open options" at bounding box center [1543, 201] width 15 height 15
click at [1543, 150] on circle "Open options" at bounding box center [1543, 149] width 3 height 3
click at [1462, 81] on link "Edit contact" at bounding box center [1465, 84] width 139 height 25
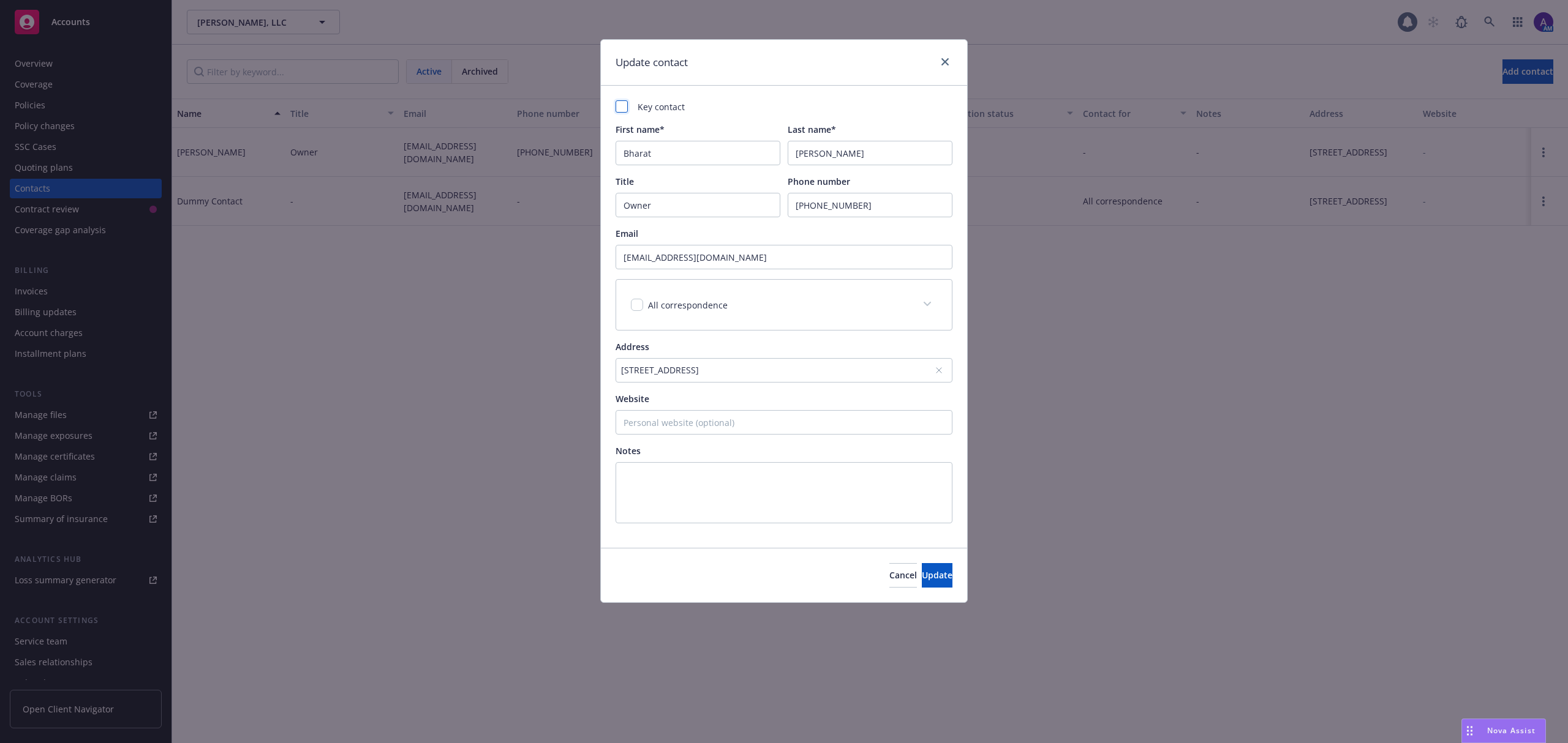
click at [620, 111] on div at bounding box center [621, 106] width 12 height 12
checkbox input "true"
click at [922, 576] on span "Update" at bounding box center [937, 575] width 31 height 11
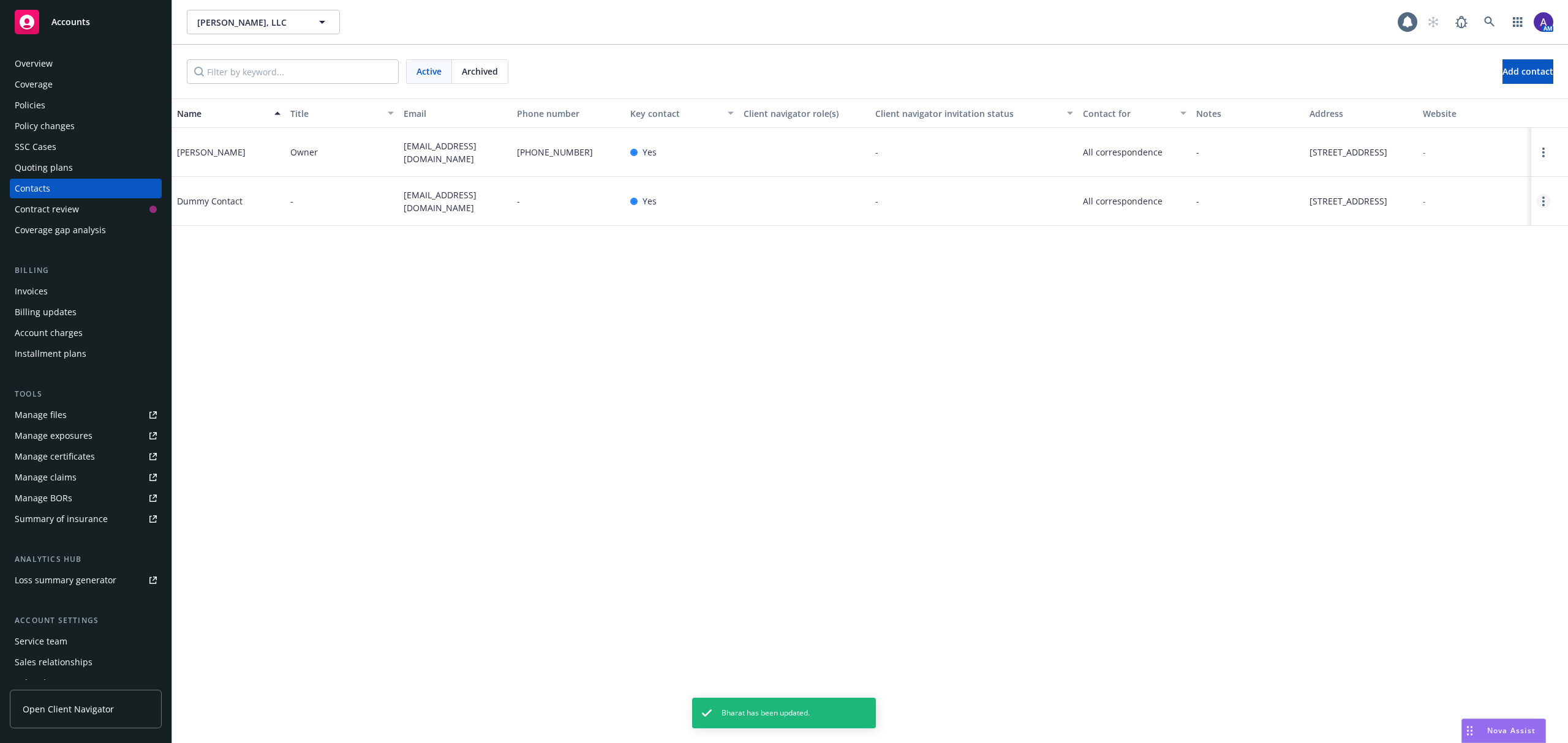
click at [1544, 207] on icon "Open options" at bounding box center [1543, 201] width 3 height 10
click at [1503, 197] on link "Archive" at bounding box center [1465, 201] width 139 height 25
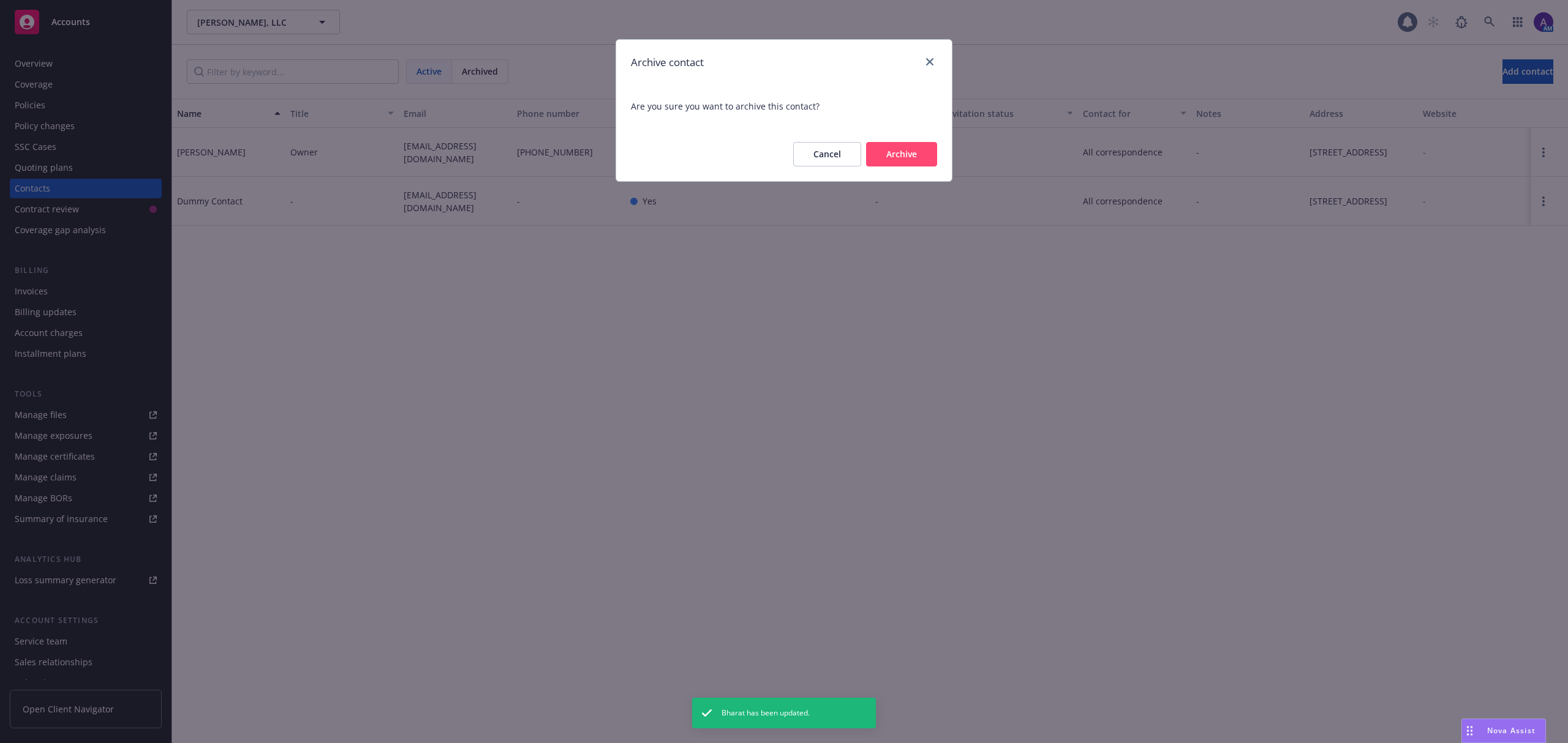
click at [924, 157] on button "Archive" at bounding box center [902, 154] width 71 height 25
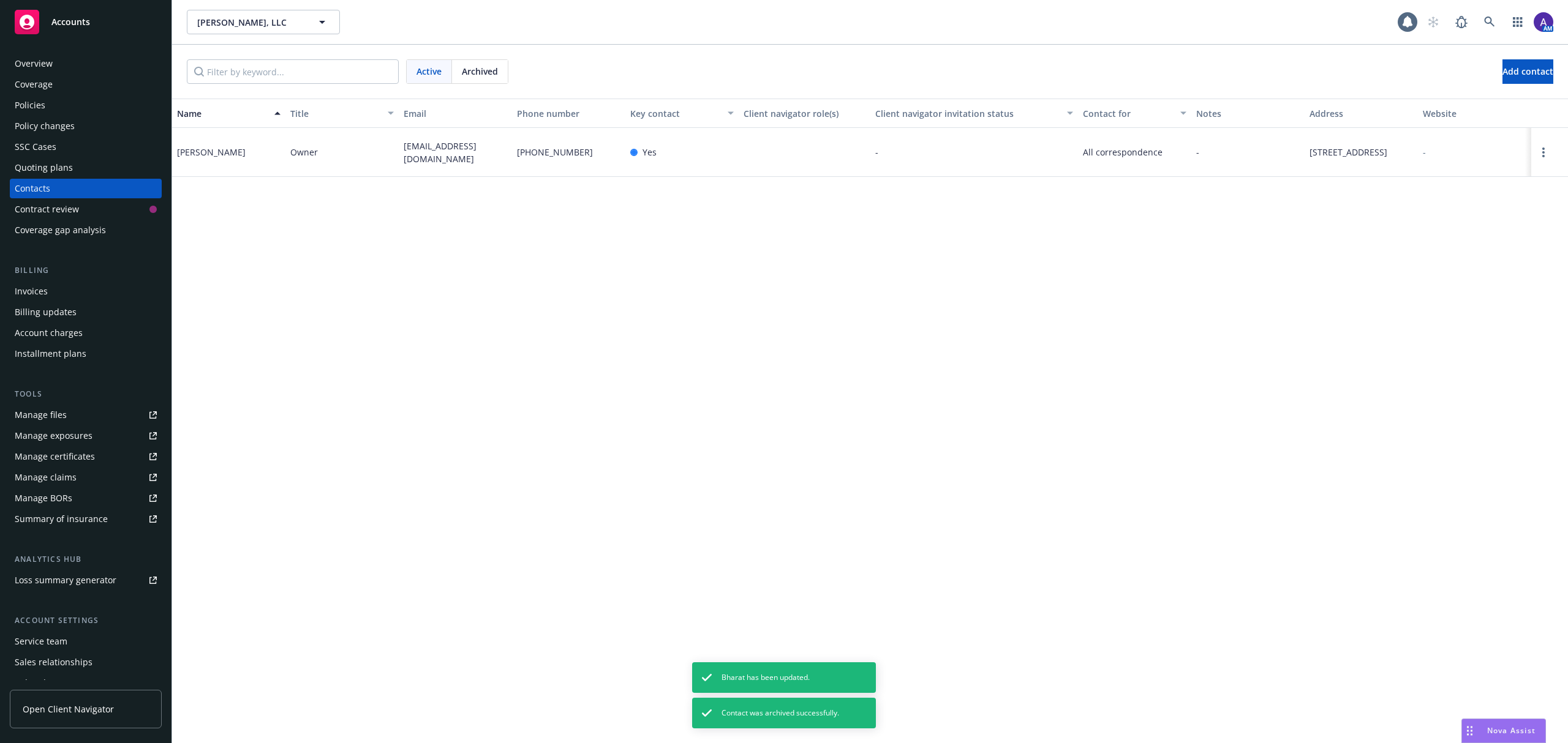
click at [678, 443] on div "Name Title Email Phone number Key contact Client navigator role(s) Client navig…" at bounding box center [870, 421] width 1396 height 644
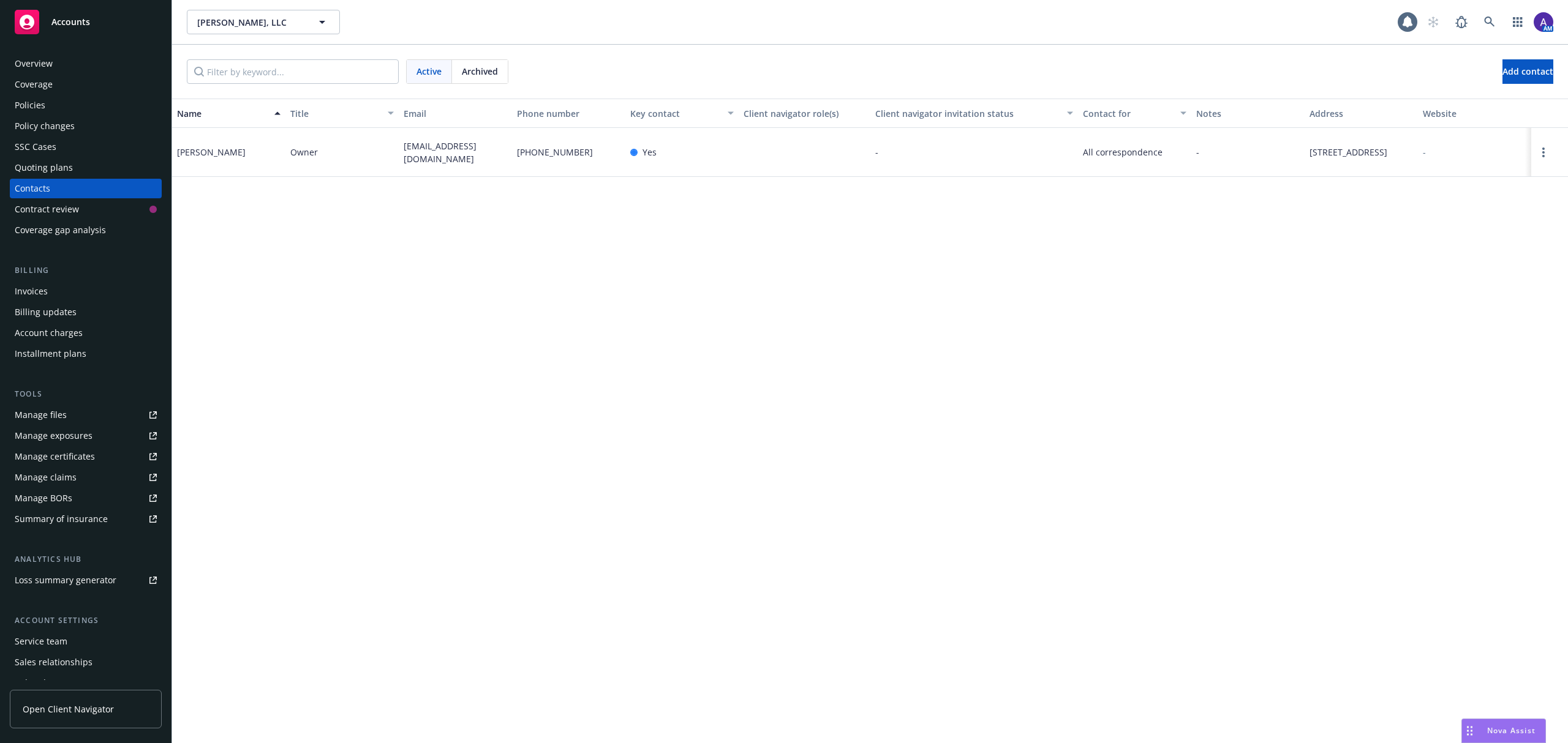
click at [61, 104] on div "Policies" at bounding box center [85, 105] width 142 height 20
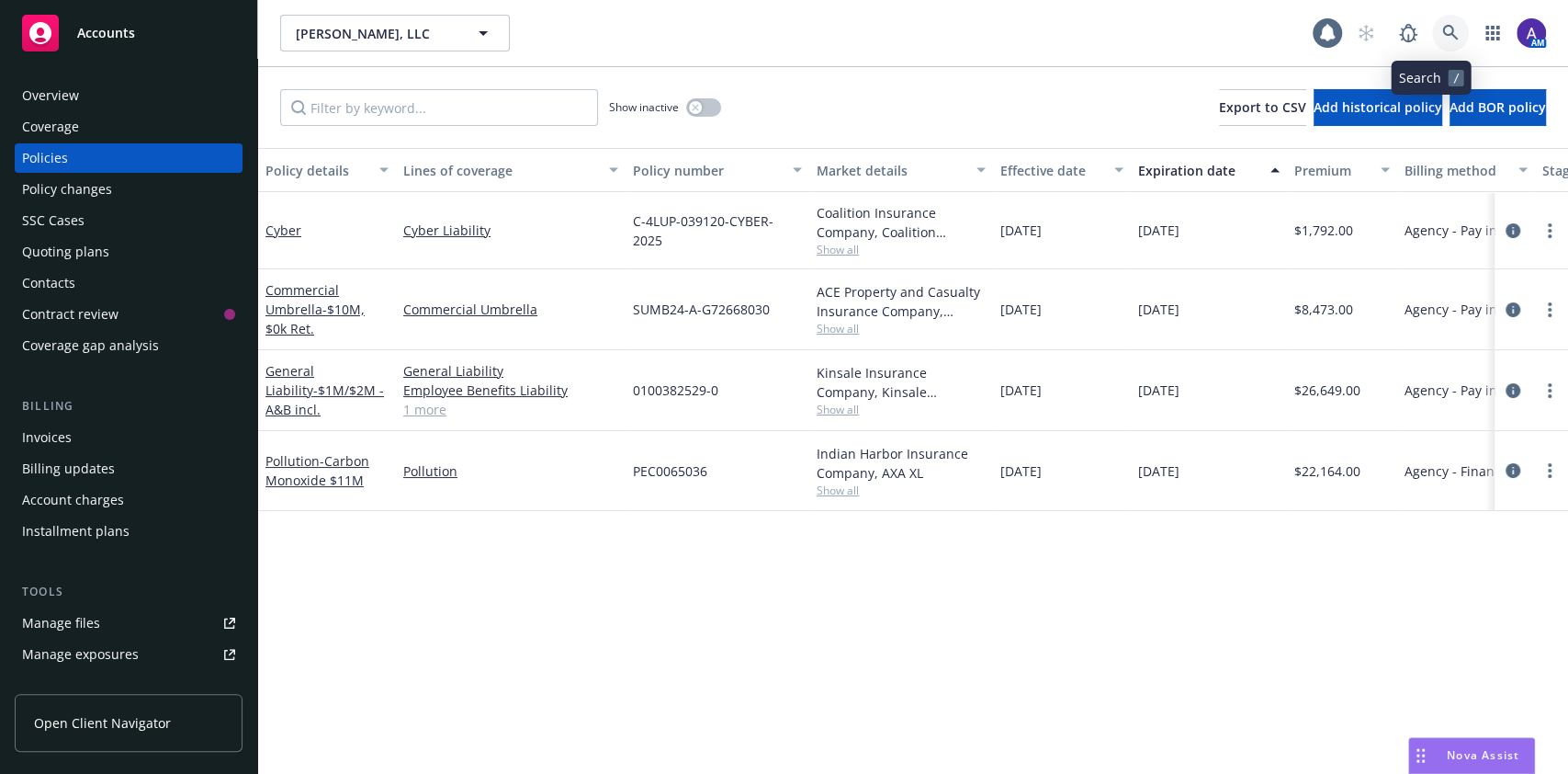
click at [1440, 21] on link at bounding box center [1451, 32] width 37 height 37
